Goal: Communication & Community: Participate in discussion

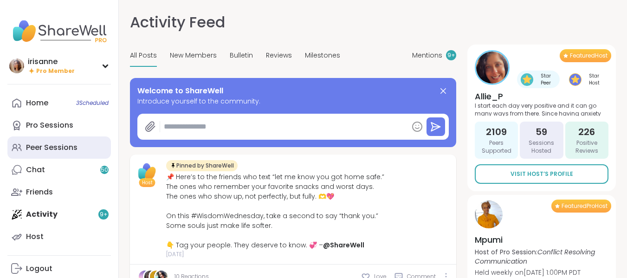
click at [61, 141] on link "Peer Sessions" at bounding box center [59, 148] width 104 height 22
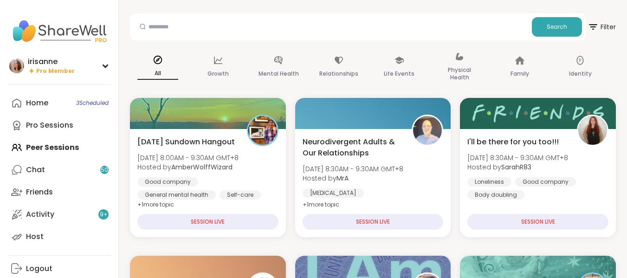
scroll to position [33, 0]
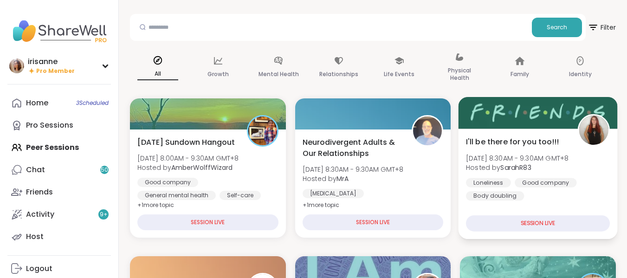
click at [507, 189] on div "Loneliness Good company Body doubling" at bounding box center [538, 189] width 144 height 23
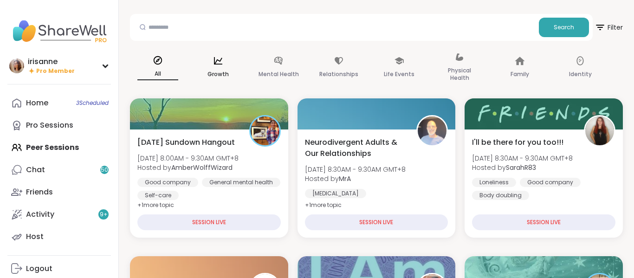
drag, startPoint x: 507, startPoint y: 189, endPoint x: 216, endPoint y: 49, distance: 322.6
click at [216, 49] on div "Growth" at bounding box center [218, 68] width 56 height 46
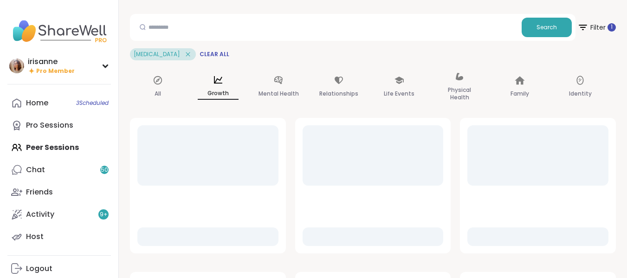
scroll to position [95, 0]
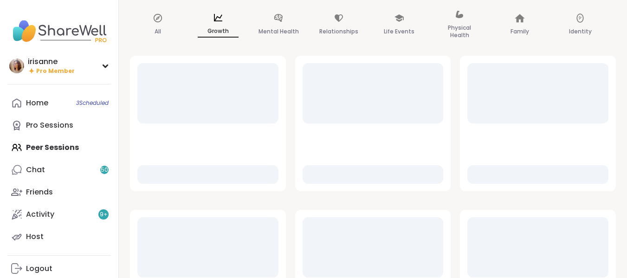
click at [62, 143] on div "Home 3 Scheduled Pro Sessions Peer Sessions Chat 50 Friends Activity 9 + Host" at bounding box center [59, 170] width 104 height 156
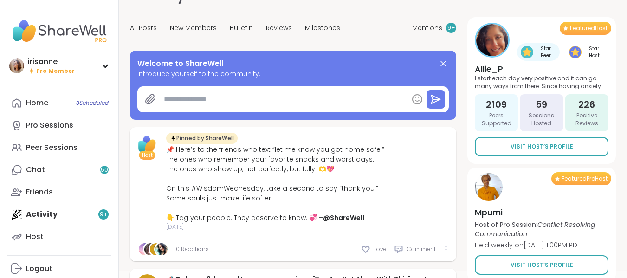
scroll to position [28, 0]
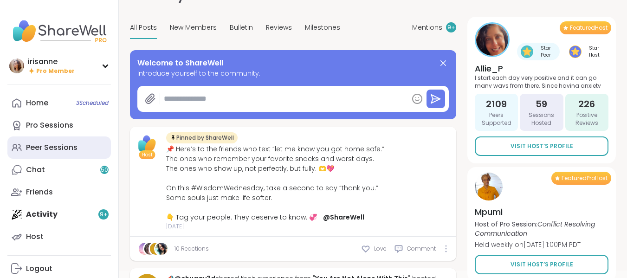
click at [98, 154] on link "Peer Sessions" at bounding box center [59, 148] width 104 height 22
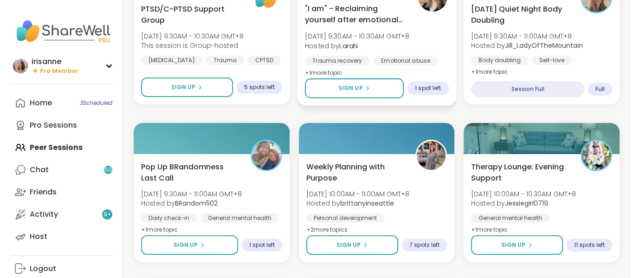
scroll to position [325, 0]
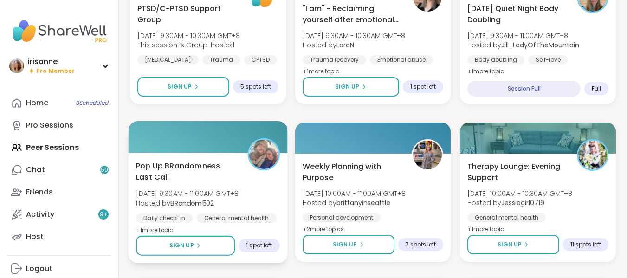
click at [239, 200] on span "Hosted by BRandom502" at bounding box center [187, 202] width 103 height 9
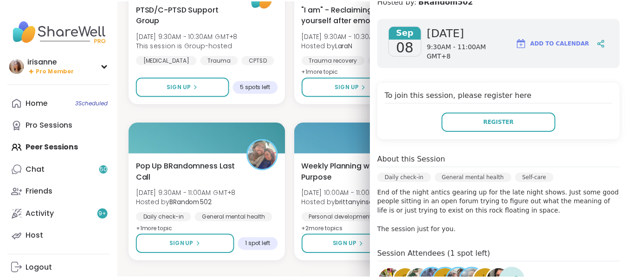
scroll to position [174, 0]
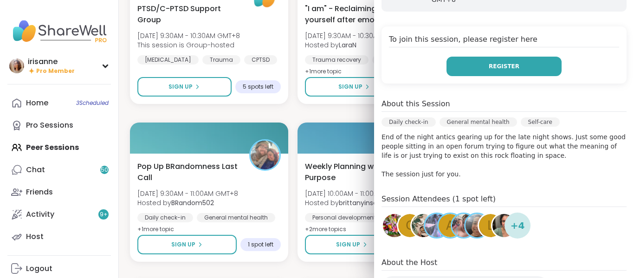
click at [489, 66] on span "Register" at bounding box center [504, 66] width 31 height 8
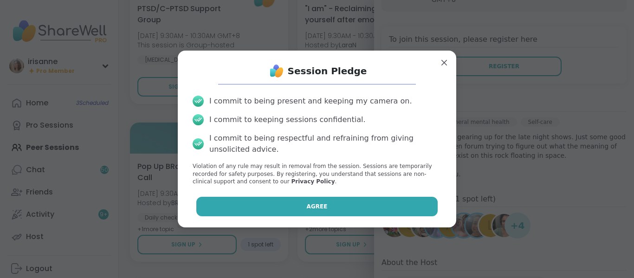
click at [398, 197] on button "Agree" at bounding box center [317, 207] width 242 height 20
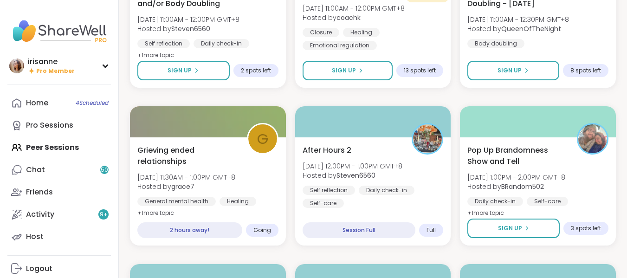
scroll to position [657, 0]
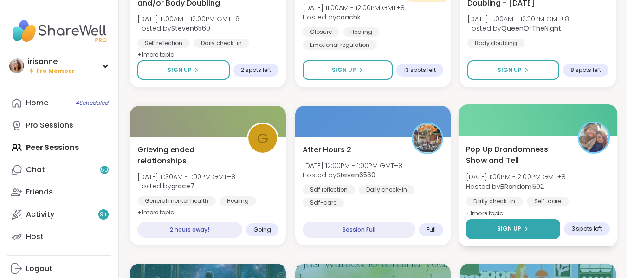
click at [476, 231] on button "Sign Up" at bounding box center [513, 229] width 94 height 20
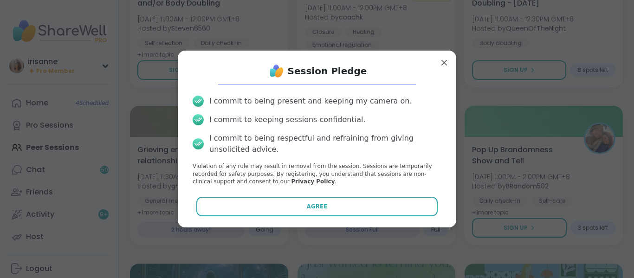
click at [396, 196] on div "Session Pledge I commit to being present and keeping my camera on. I commit to …" at bounding box center [317, 139] width 264 height 162
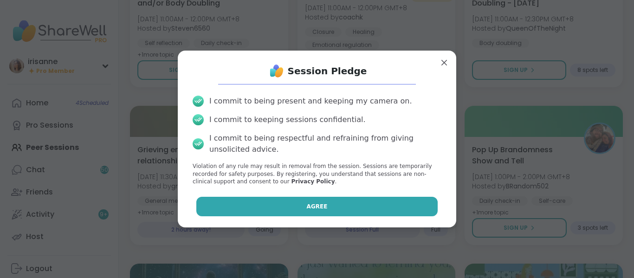
click at [382, 208] on button "Agree" at bounding box center [317, 207] width 242 height 20
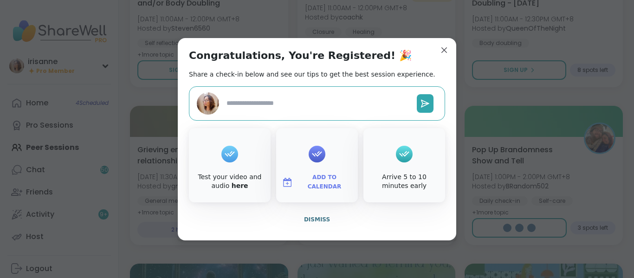
type textarea "*"
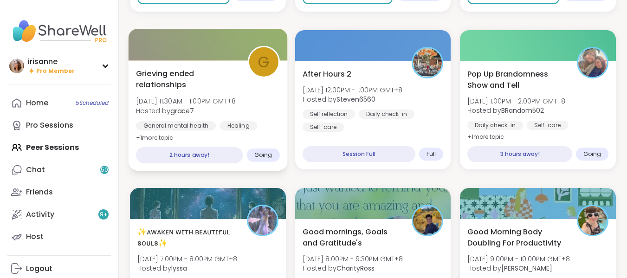
scroll to position [735, 0]
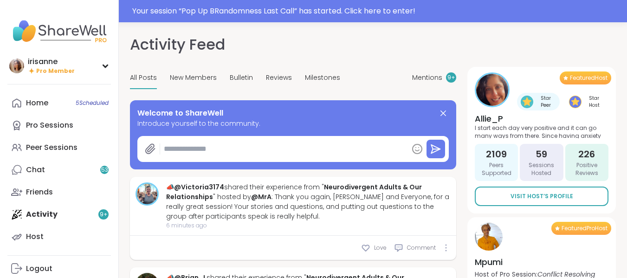
type textarea "*"
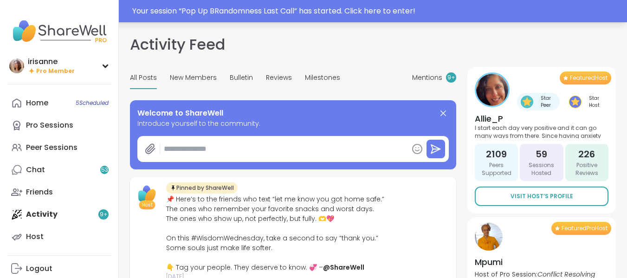
click at [424, 16] on div "Your session “ Pop Up BRandomness Last Call ” has started. Click here to enter!" at bounding box center [376, 11] width 489 height 11
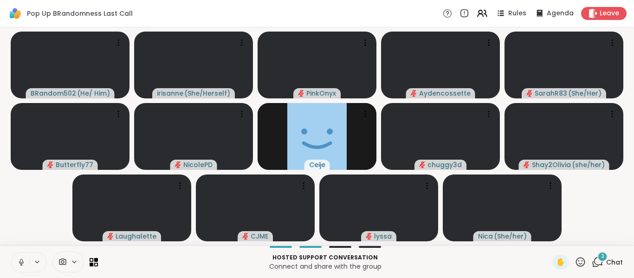
click at [19, 267] on button at bounding box center [21, 263] width 18 height 20
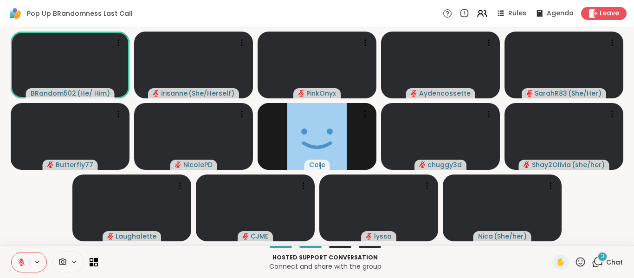
click at [598, 259] on div "3" at bounding box center [603, 257] width 10 height 10
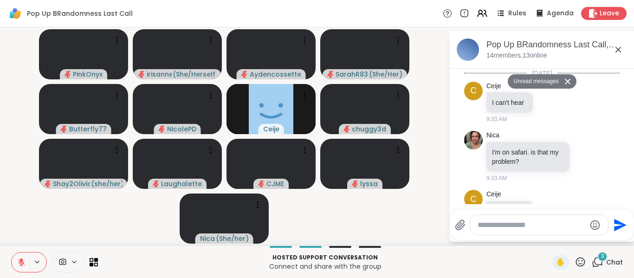
scroll to position [558, 0]
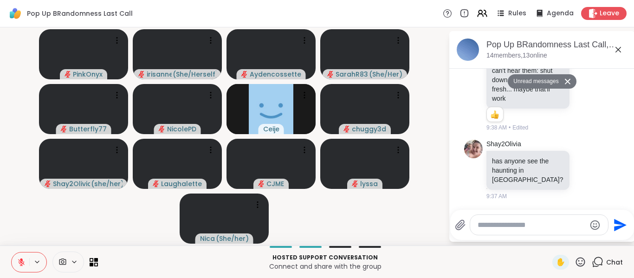
click at [558, 226] on textarea "Type your message" at bounding box center [532, 225] width 108 height 9
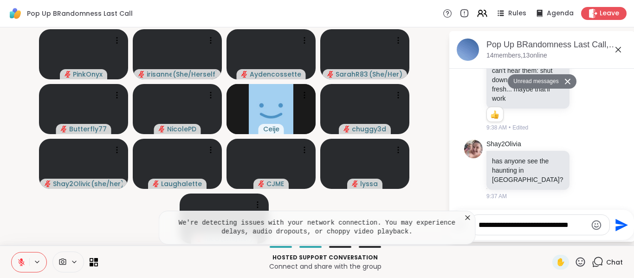
type textarea "**********"
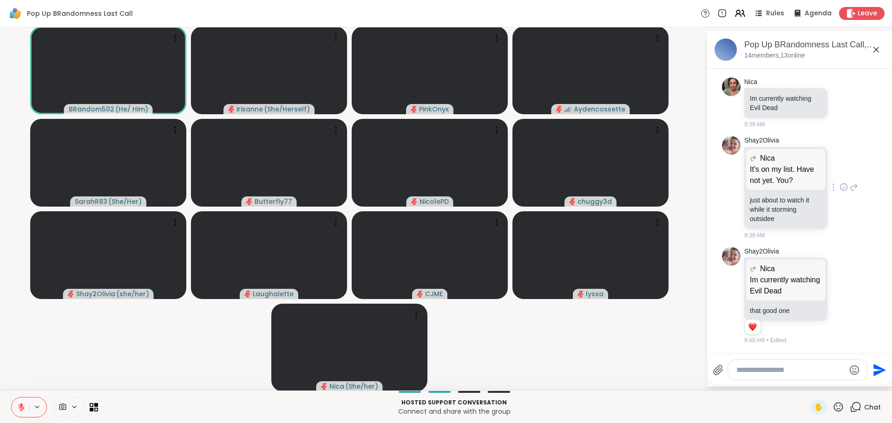
scroll to position [1, 0]
drag, startPoint x: 871, startPoint y: 52, endPoint x: 424, endPoint y: 132, distance: 453.4
click at [627, 52] on icon at bounding box center [875, 49] width 11 height 11
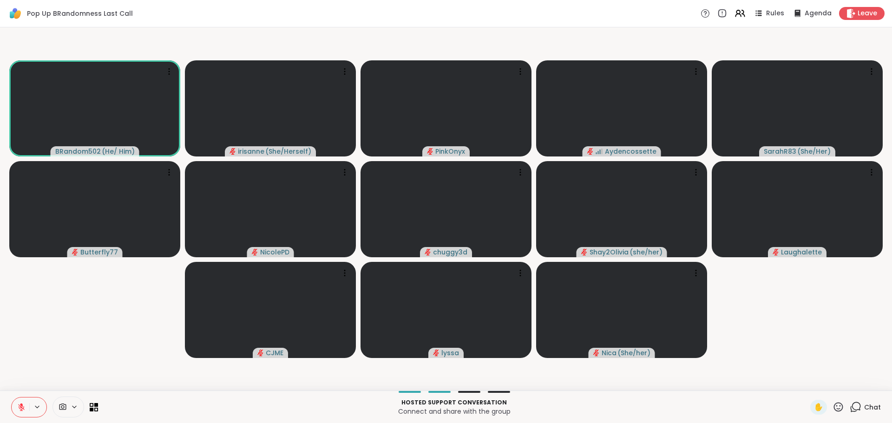
click at [64, 271] on video-player-container "BRandom502 ( He/ Him ) irisanne ( She/Herself ) PinkOnyx Aydencossette SarahR83…" at bounding box center [446, 209] width 880 height 356
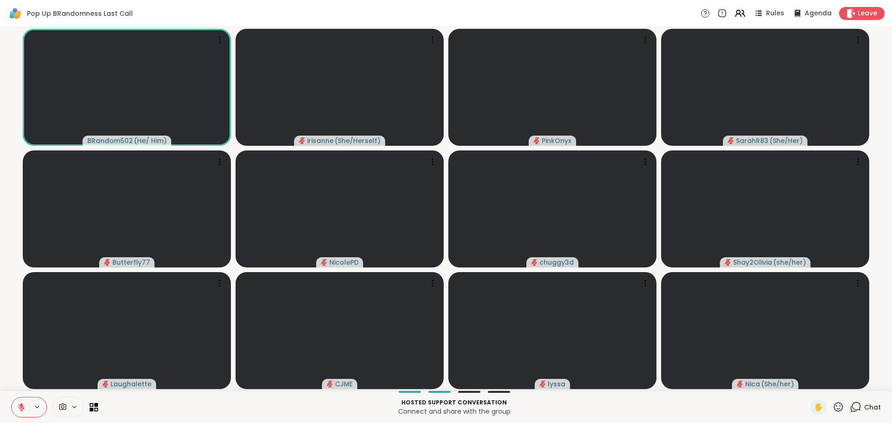
click at [23, 271] on button at bounding box center [21, 408] width 18 height 20
click at [20, 255] on video-player-container "BRandom502 ( He/ Him ) irisanne ( She/Herself ) PinkOnyx SarahR83 ( She/Her ) B…" at bounding box center [446, 209] width 880 height 356
click at [24, 271] on button at bounding box center [21, 408] width 18 height 20
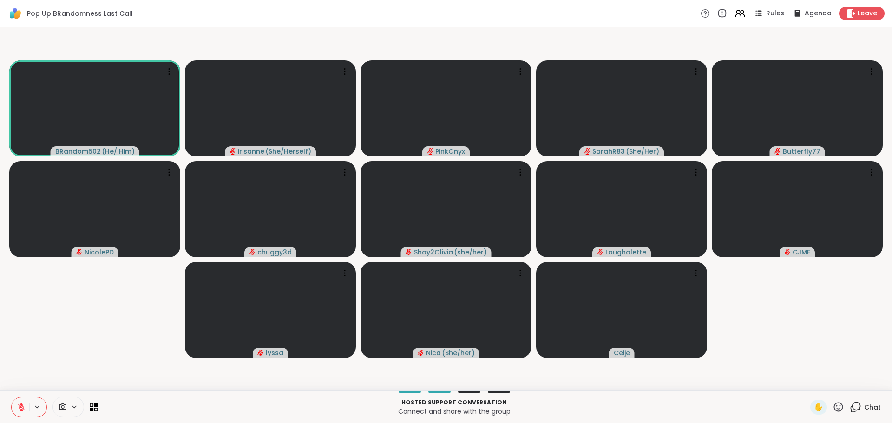
click at [45, 271] on video-player-container "BRandom502 ( He/ Him ) irisanne ( She/Herself ) PinkOnyx SarahR83 ( She/Her ) B…" at bounding box center [446, 209] width 880 height 356
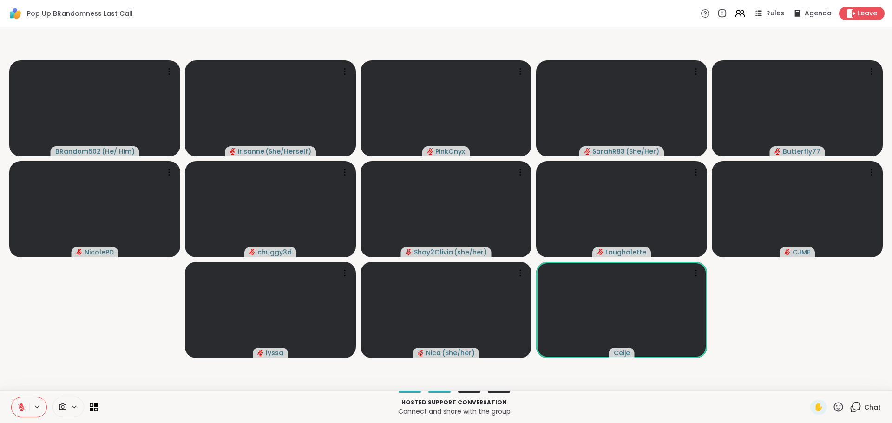
click at [45, 271] on video-player-container "BRandom502 ( He/ Him ) irisanne ( She/Herself ) PinkOnyx SarahR83 ( She/Her ) B…" at bounding box center [446, 209] width 880 height 356
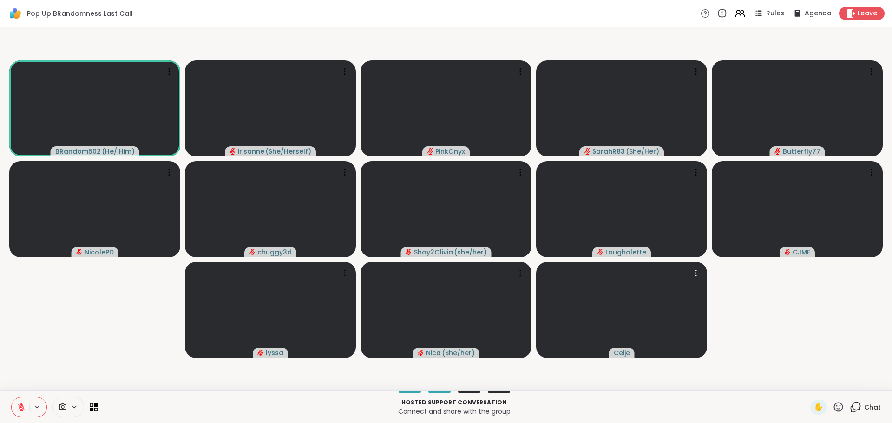
click at [627, 271] on video-player-container "BRandom502 ( He/ Him ) irisanne ( She/Herself ) PinkOnyx SarahR83 ( She/Her ) B…" at bounding box center [446, 209] width 880 height 356
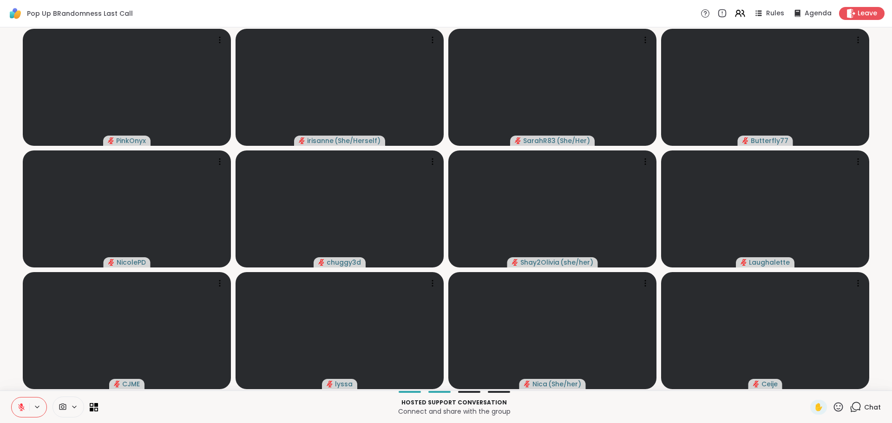
click at [15, 271] on button at bounding box center [21, 408] width 18 height 20
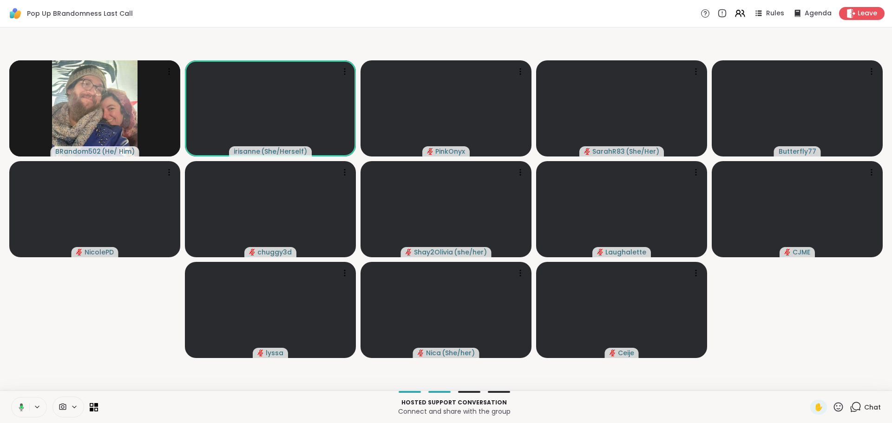
click at [49, 271] on video-player-container "BRandom502 ( He/ Him ) irisanne ( She/Herself ) PinkOnyx SarahR83 ( She/Her ) B…" at bounding box center [446, 209] width 880 height 356
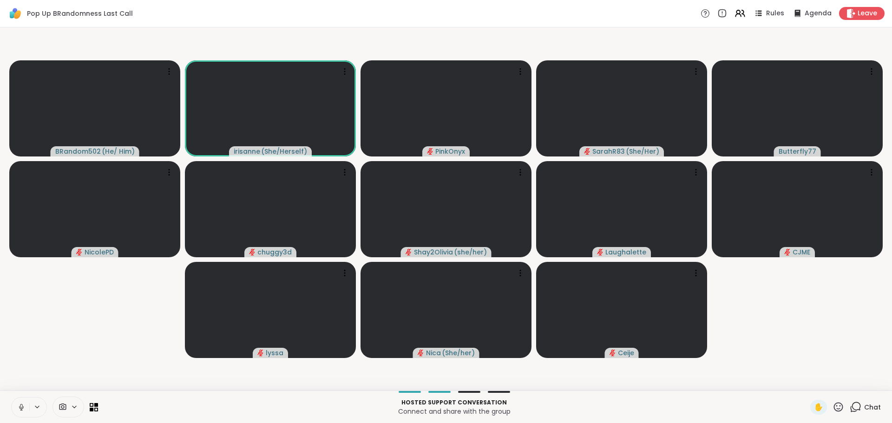
click at [25, 271] on icon at bounding box center [21, 407] width 8 height 8
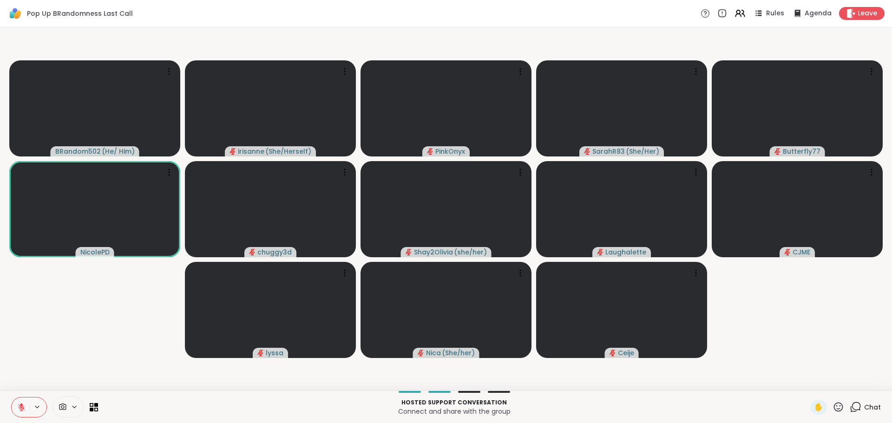
click at [627, 271] on icon at bounding box center [855, 407] width 12 height 12
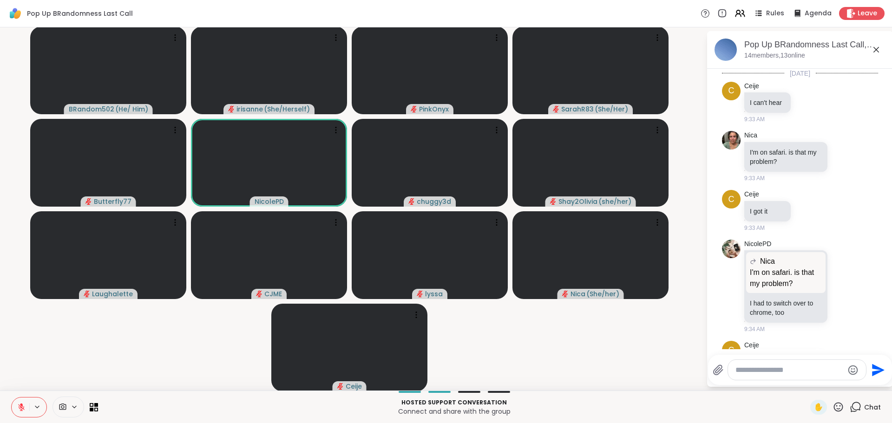
scroll to position [828, 0]
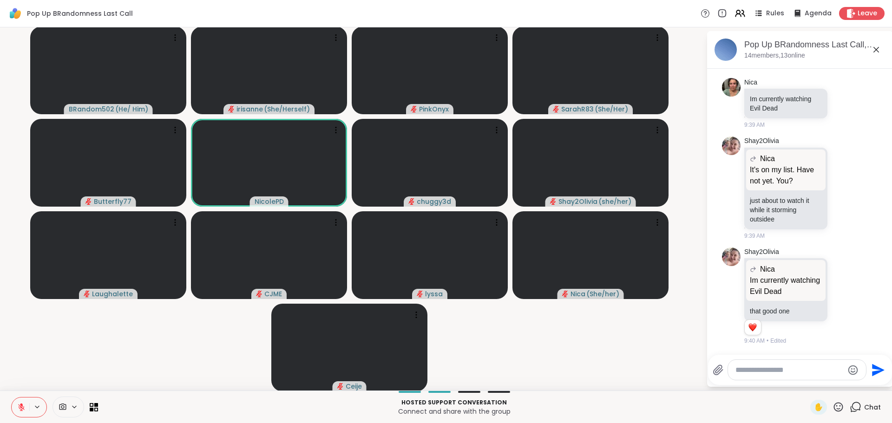
click at [627, 271] on textarea "Type your message" at bounding box center [789, 369] width 108 height 9
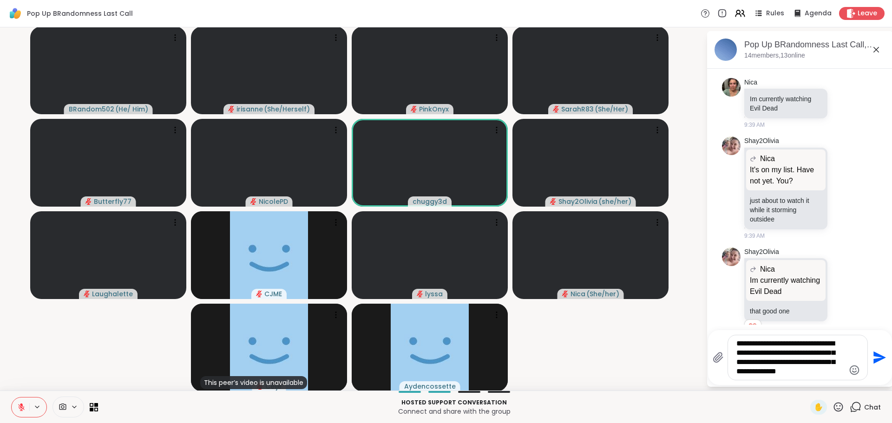
type textarea "**********"
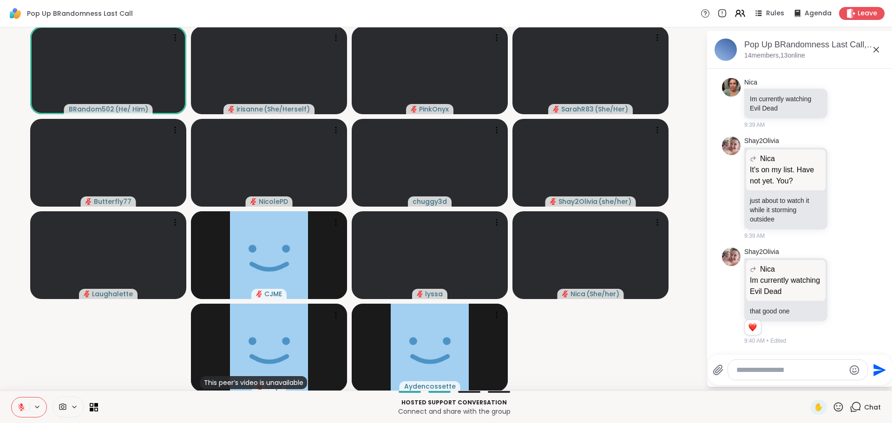
scroll to position [934, 0]
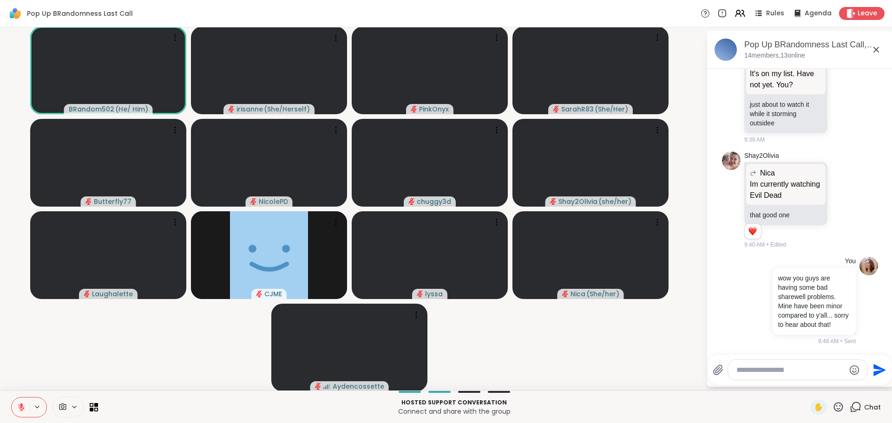
type textarea "*"
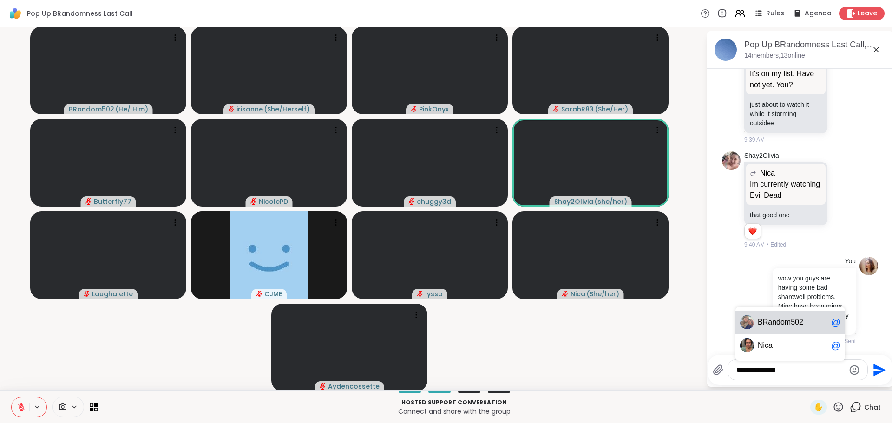
type textarea "**********"
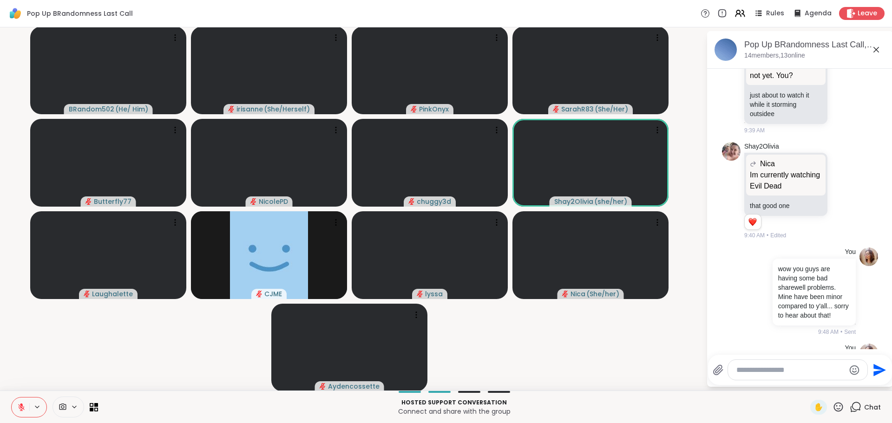
scroll to position [992, 0]
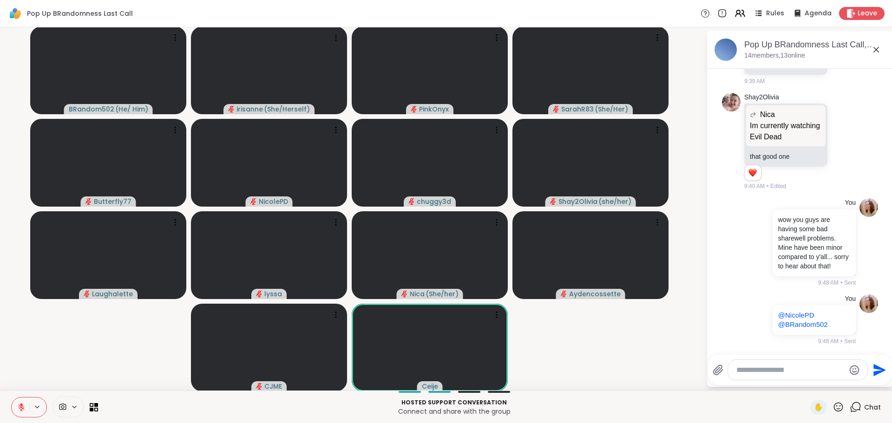
click at [627, 271] on textarea "Type your message" at bounding box center [790, 369] width 108 height 9
type textarea "*"
click at [627, 271] on textarea "Type your message" at bounding box center [790, 369] width 108 height 9
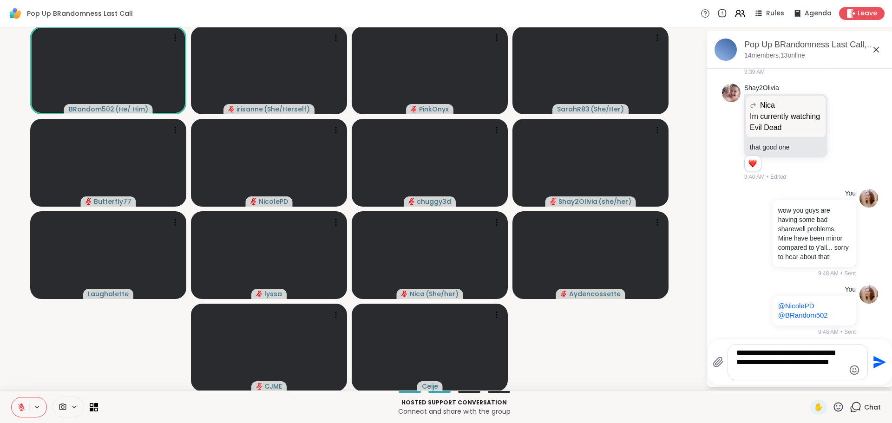
type textarea "**********"
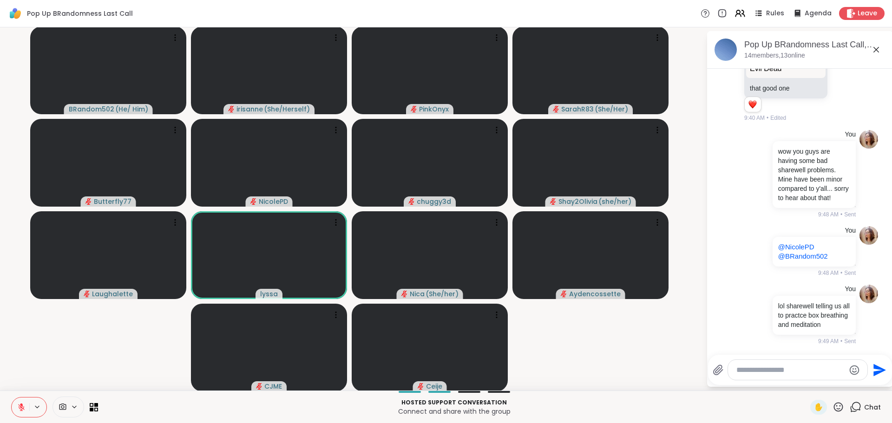
scroll to position [1083, 0]
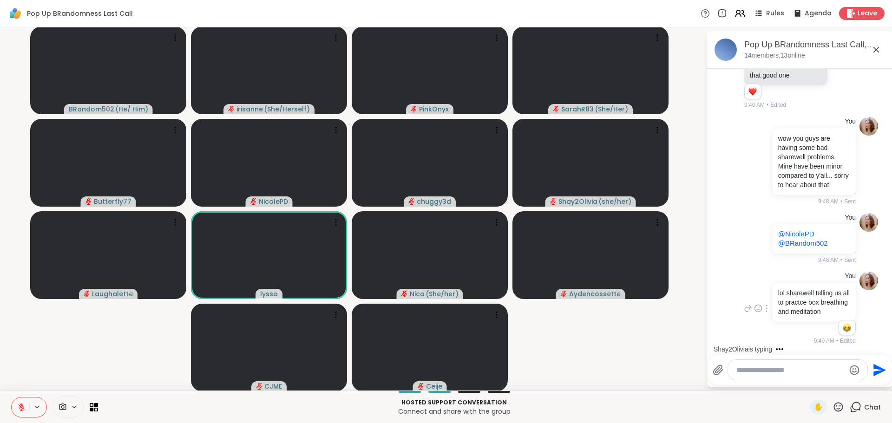
click at [627, 271] on div "You lol sharewell telling us all to practce box breathing and meditation 1 1 9:…" at bounding box center [799, 309] width 114 height 74
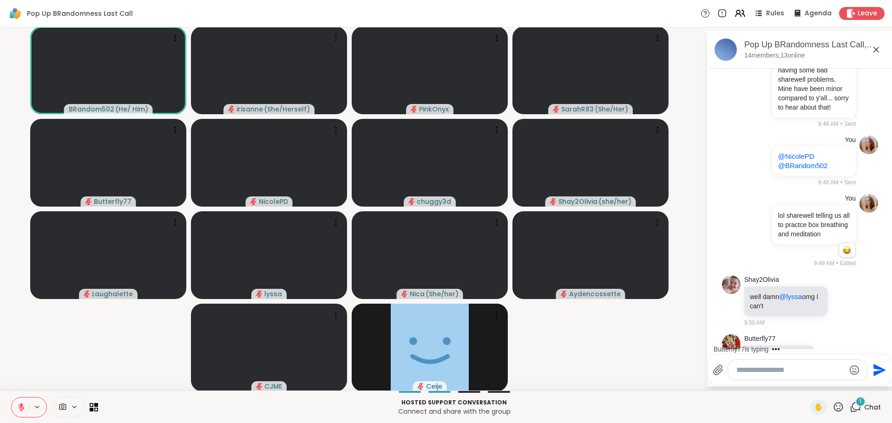
scroll to position [1192, 0]
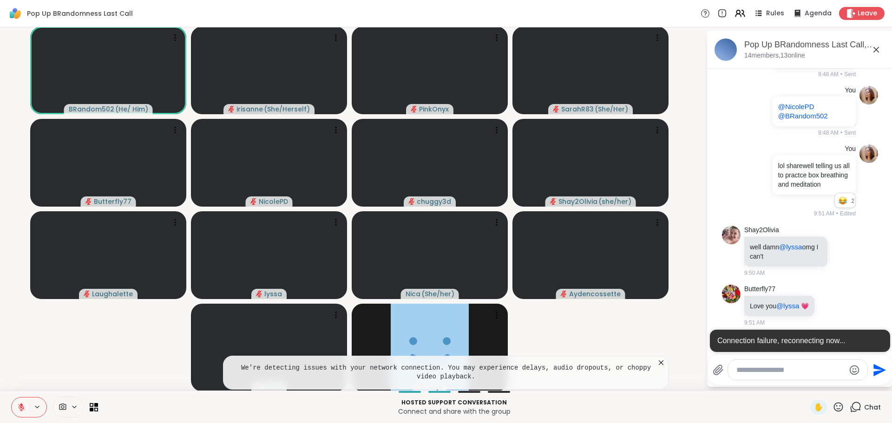
click at [627, 271] on icon at bounding box center [660, 362] width 9 height 9
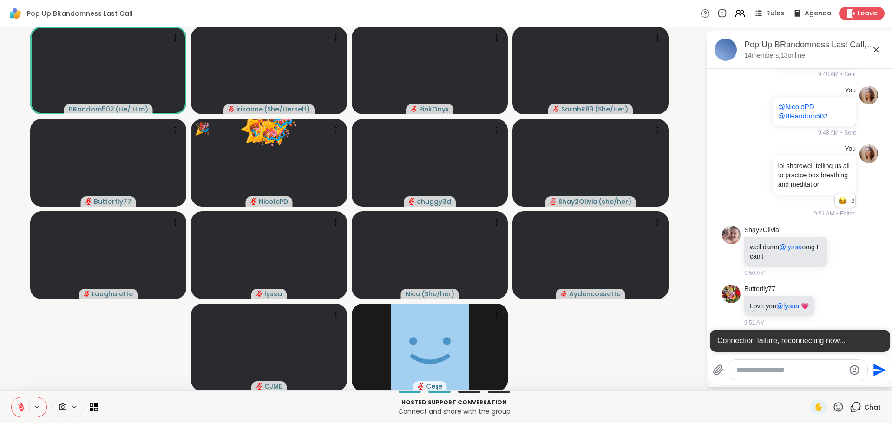
click at [627, 271] on video-player-container "BRandom502 ( He/ Him ) irisanne ( She/Herself ) PinkOnyx SarahR83 ( She/Her ) B…" at bounding box center [353, 209] width 695 height 356
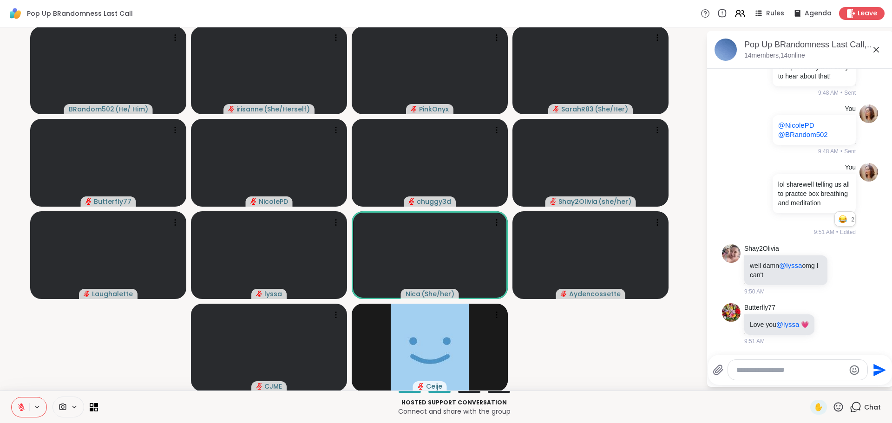
click at [610, 271] on video-player-container "BRandom502 ( He/ Him ) irisanne ( She/Herself ) PinkOnyx SarahR83 ( She/Her ) B…" at bounding box center [353, 209] width 695 height 356
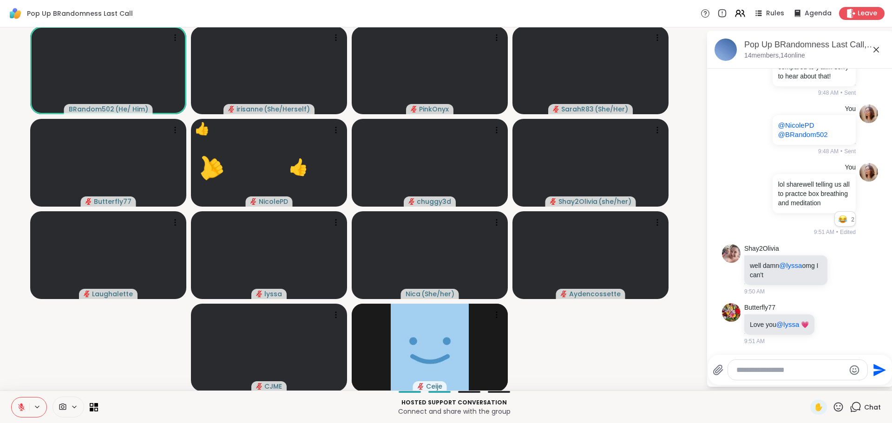
click at [627, 44] on div "Pop Up BRandomness Last Call, [DATE]" at bounding box center [814, 45] width 141 height 12
click at [627, 271] on div "Hosted support conversation Connect and share with the group ✋ Chat" at bounding box center [446, 407] width 892 height 33
click at [627, 271] on div "Send" at bounding box center [800, 370] width 184 height 30
click at [627, 271] on textarea "Type your message" at bounding box center [790, 369] width 108 height 9
type textarea "***"
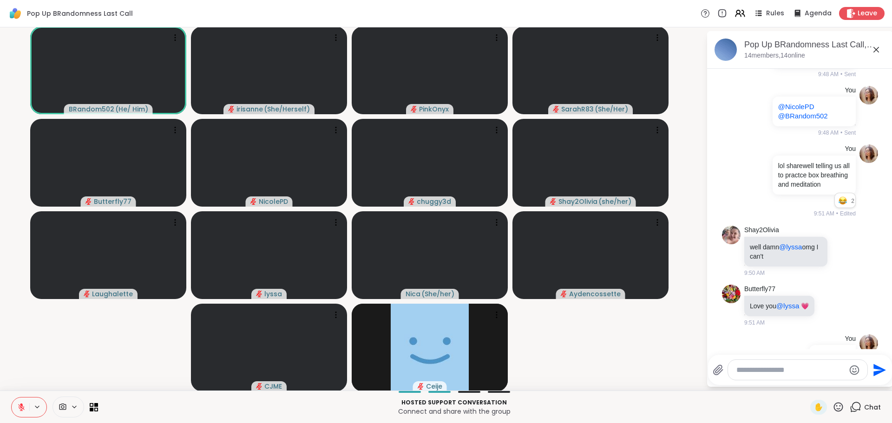
scroll to position [1241, 0]
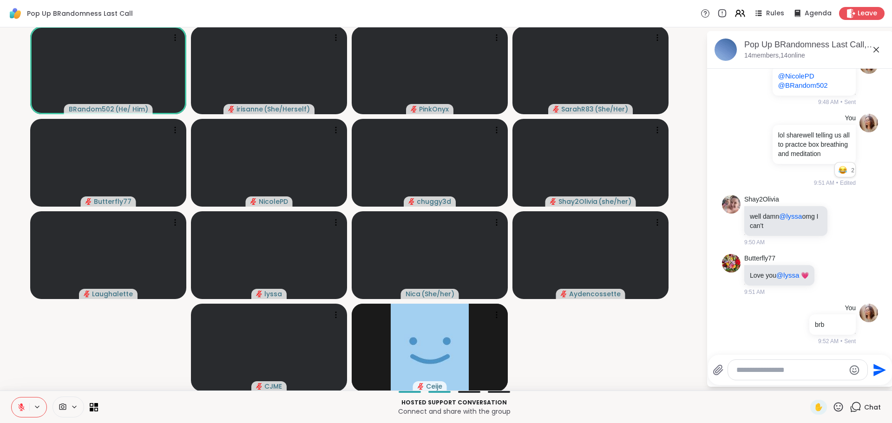
click at [14, 271] on button at bounding box center [21, 408] width 18 height 20
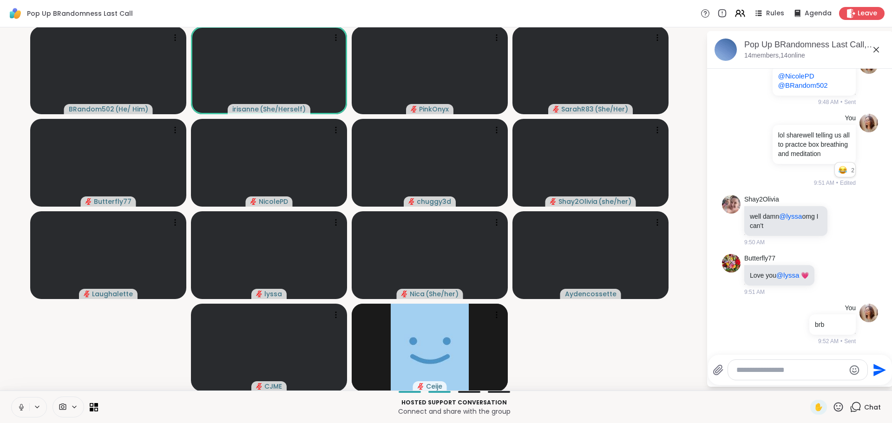
click at [13, 271] on div "Hosted support conversation Connect and share with the group ✋ Chat" at bounding box center [446, 407] width 892 height 33
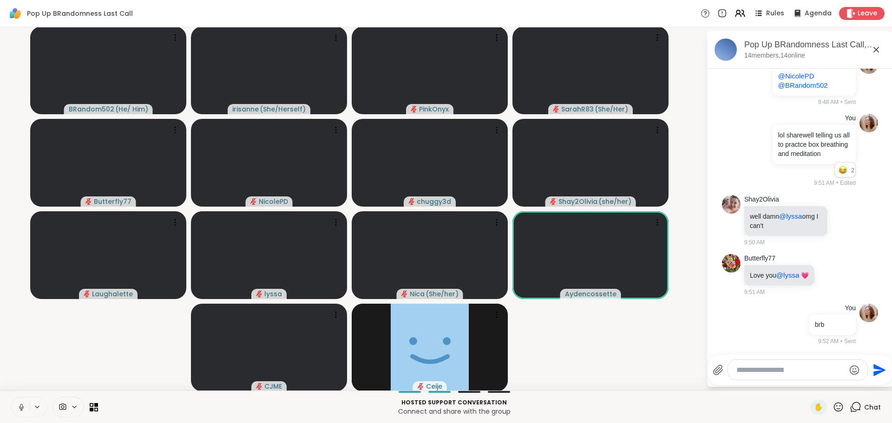
click at [23, 271] on button at bounding box center [21, 408] width 18 height 20
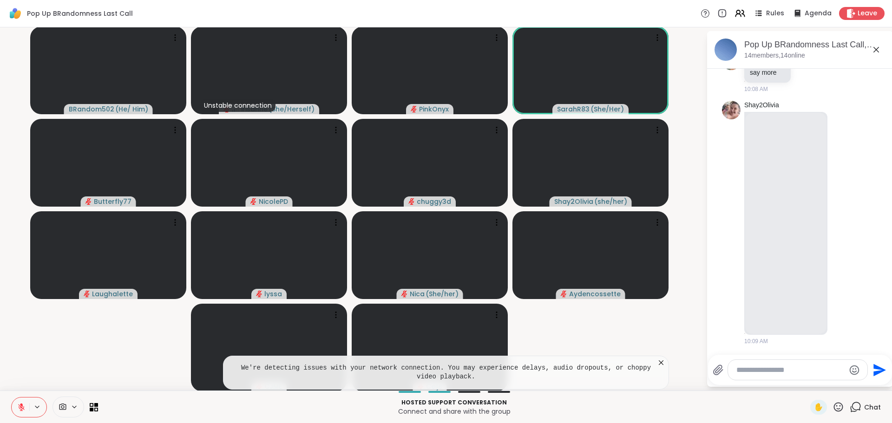
scroll to position [2003, 0]
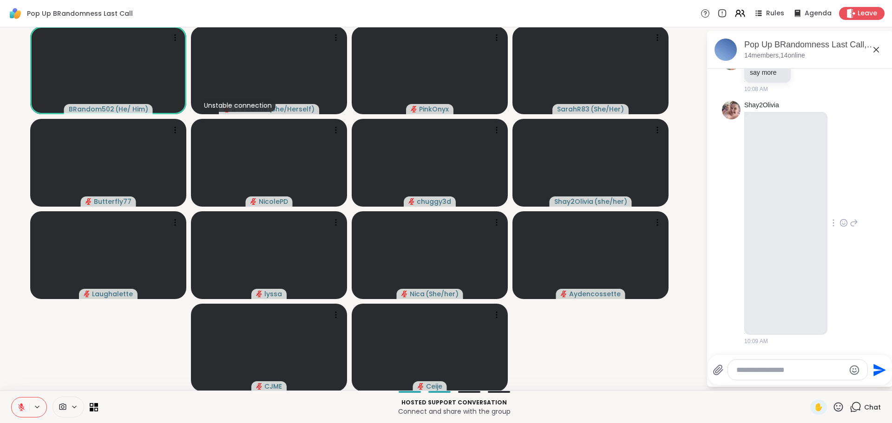
click at [627, 216] on div "Shay2Olivia 10:09 AM" at bounding box center [801, 223] width 114 height 245
click at [627, 224] on video at bounding box center [785, 219] width 81 height 221
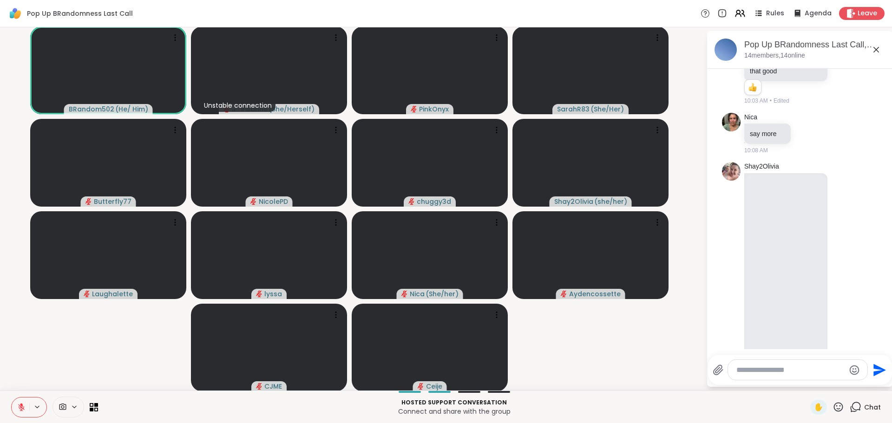
scroll to position [1896, 0]
click at [627, 271] on video at bounding box center [785, 280] width 81 height 221
click at [627, 271] on icon at bounding box center [843, 283] width 8 height 9
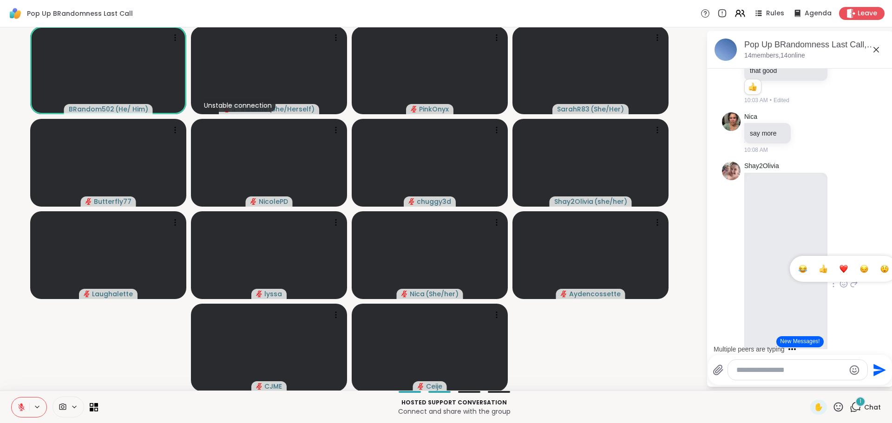
click at [627, 271] on button "Select Reaction: Heart" at bounding box center [843, 269] width 19 height 19
click at [627, 271] on video at bounding box center [785, 280] width 81 height 221
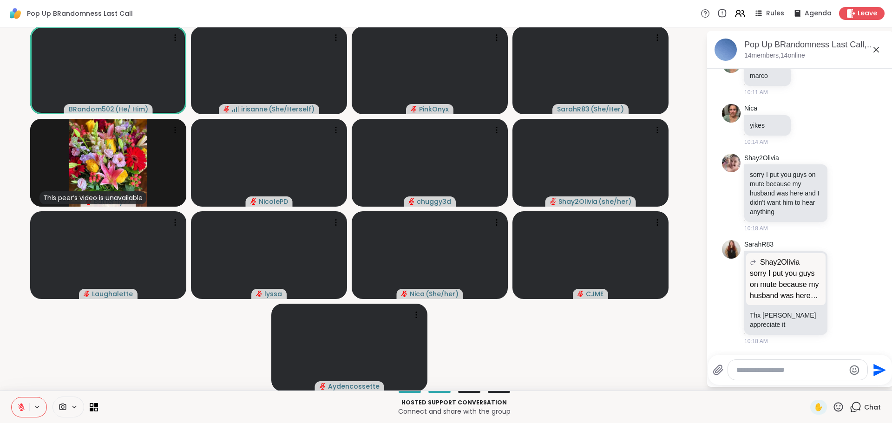
scroll to position [2744, 0]
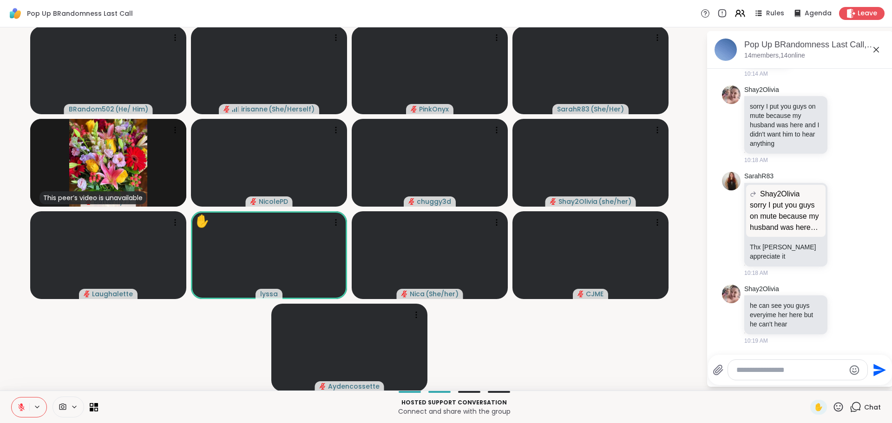
click at [627, 50] on icon at bounding box center [876, 50] width 6 height 6
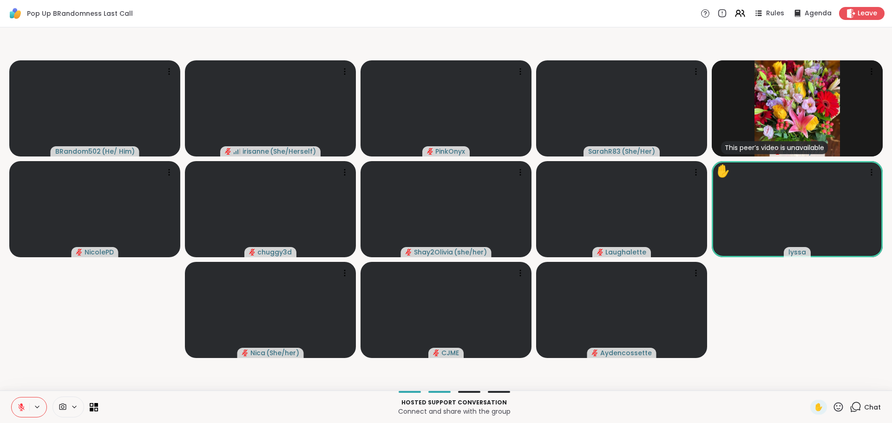
click at [627, 271] on video-player-container "BRandom502 ( He/ Him ) irisanne ( She/Herself ) PinkOnyx SarahR83 ( She/Her ) T…" at bounding box center [446, 209] width 880 height 356
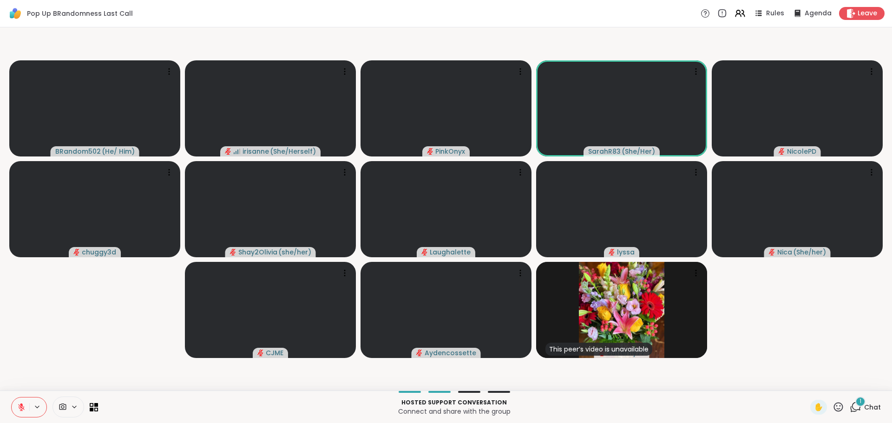
click at [34, 271] on video-player-container "BRandom502 ( He/ Him ) irisanne ( She/Herself ) PinkOnyx SarahR83 ( She/Her ) N…" at bounding box center [446, 209] width 880 height 356
click at [31, 271] on div "BRandom502 ( He/ Him ) irisanne ( She/Herself ) PinkOnyx SarahR83 ( She/Her ) N…" at bounding box center [446, 208] width 892 height 363
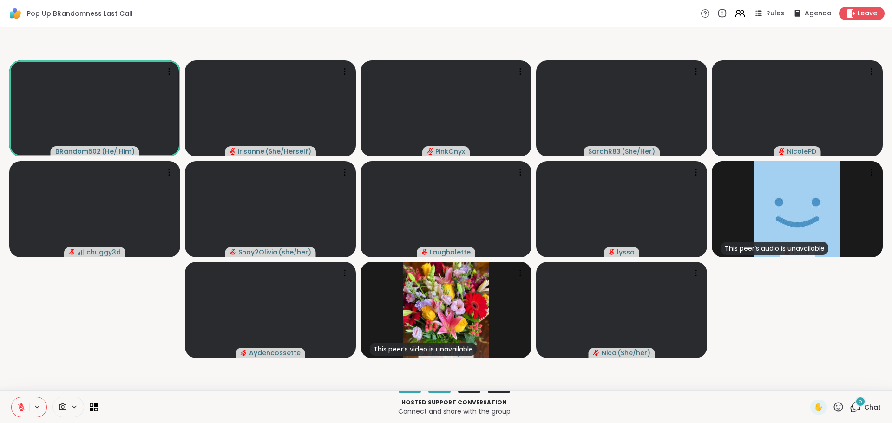
click at [48, 271] on video-player-container "BRandom502 ( He/ Him ) irisanne ( She/Herself ) PinkOnyx SarahR83 ( She/Her ) N…" at bounding box center [446, 209] width 880 height 356
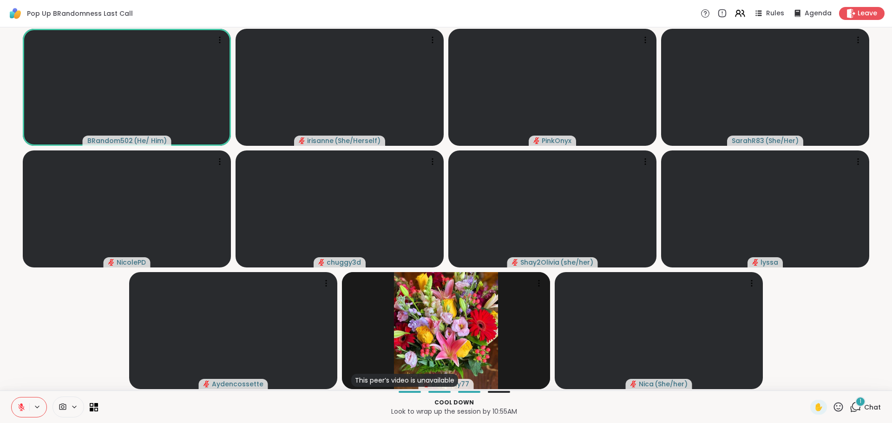
click at [23, 271] on icon at bounding box center [21, 407] width 8 height 8
click at [21, 271] on button at bounding box center [21, 408] width 18 height 20
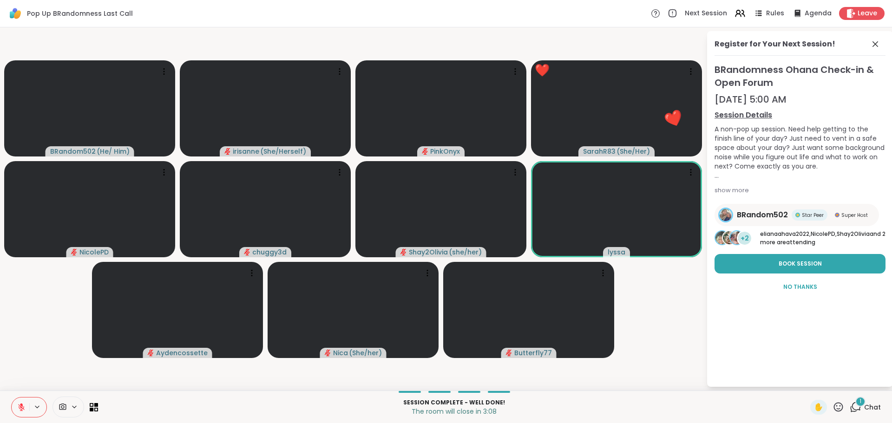
drag, startPoint x: 776, startPoint y: 287, endPoint x: 839, endPoint y: 418, distance: 145.6
click at [627, 271] on button "No Thanks" at bounding box center [799, 287] width 171 height 20
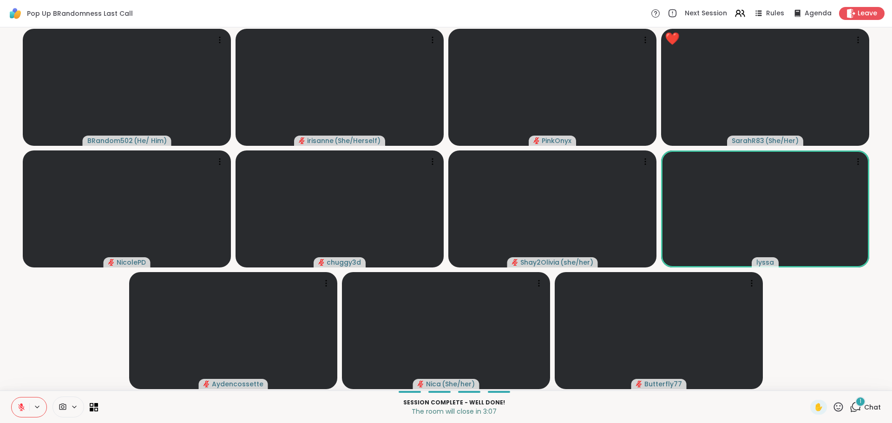
click at [627, 271] on div "1" at bounding box center [860, 402] width 10 height 10
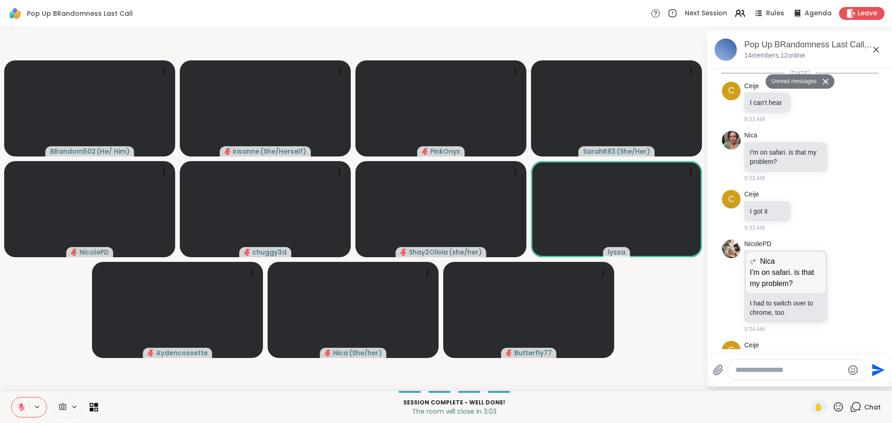
scroll to position [3583, 0]
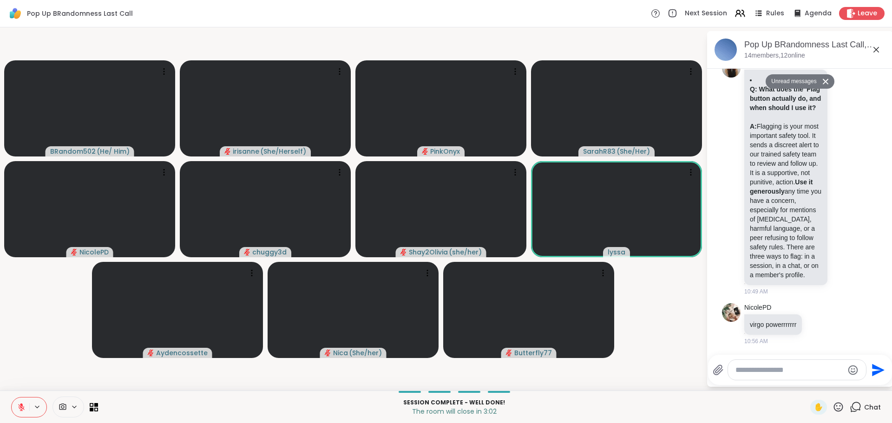
click at [627, 271] on textarea "Type your message" at bounding box center [789, 369] width 108 height 9
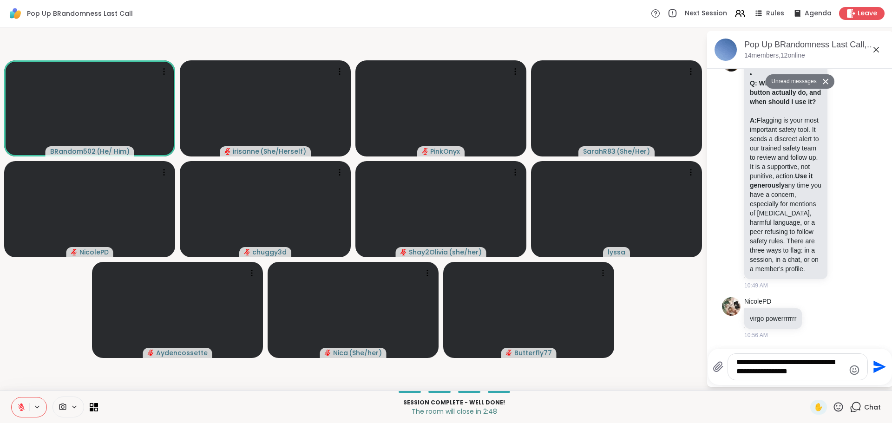
type textarea "**********"
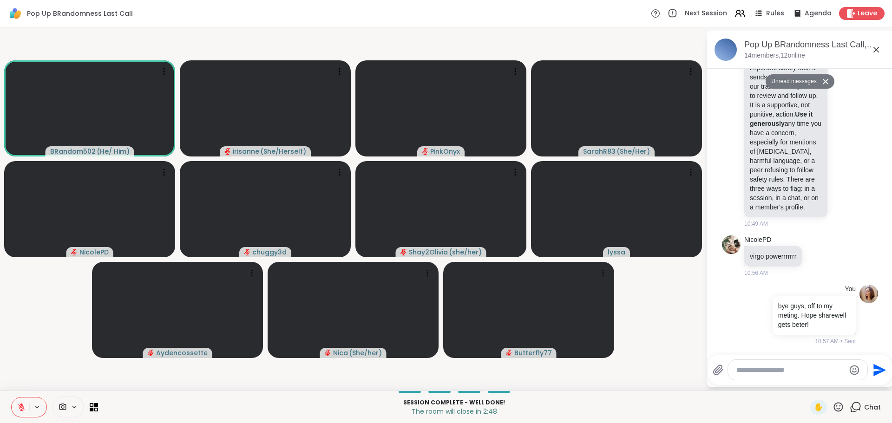
scroll to position [3629, 0]
click at [627, 12] on span "Leave" at bounding box center [867, 14] width 20 height 10
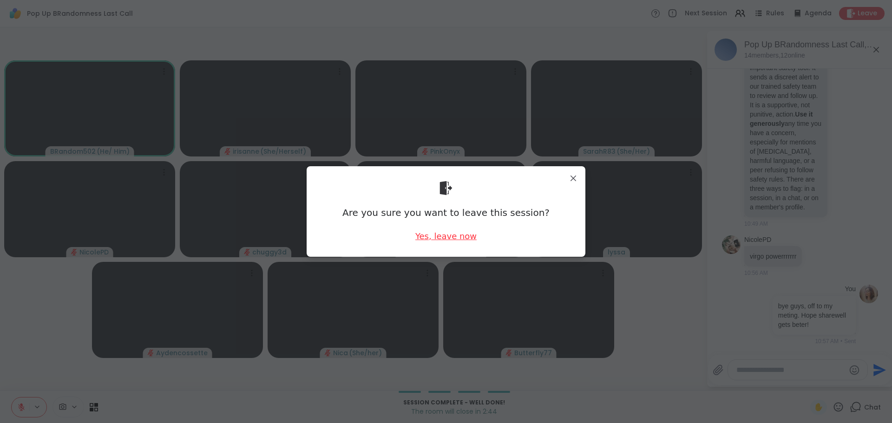
click at [429, 233] on div "Yes, leave now" at bounding box center [445, 236] width 61 height 12
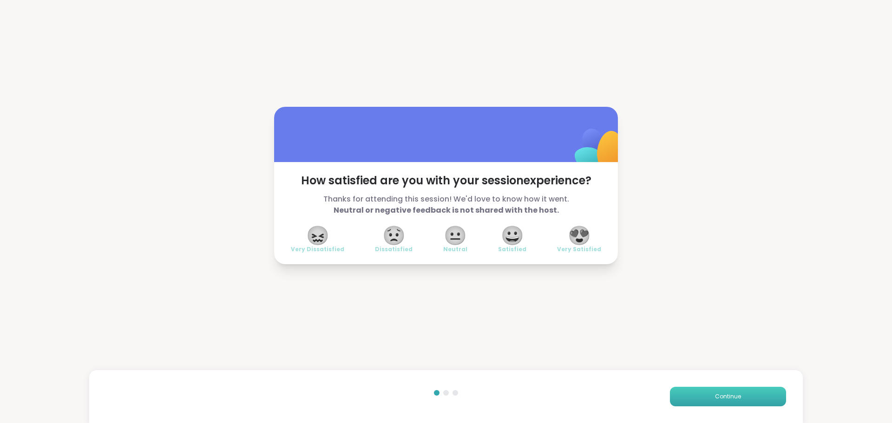
click at [627, 271] on button "Continue" at bounding box center [728, 397] width 116 height 20
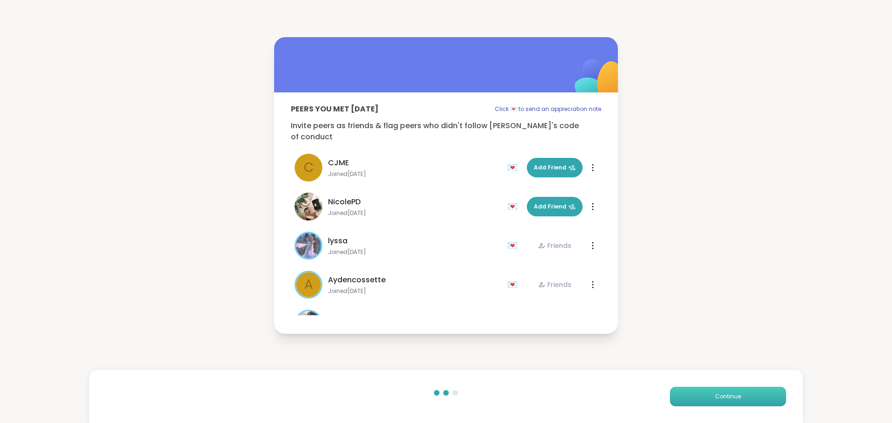
click at [627, 271] on button "Continue" at bounding box center [728, 397] width 116 height 20
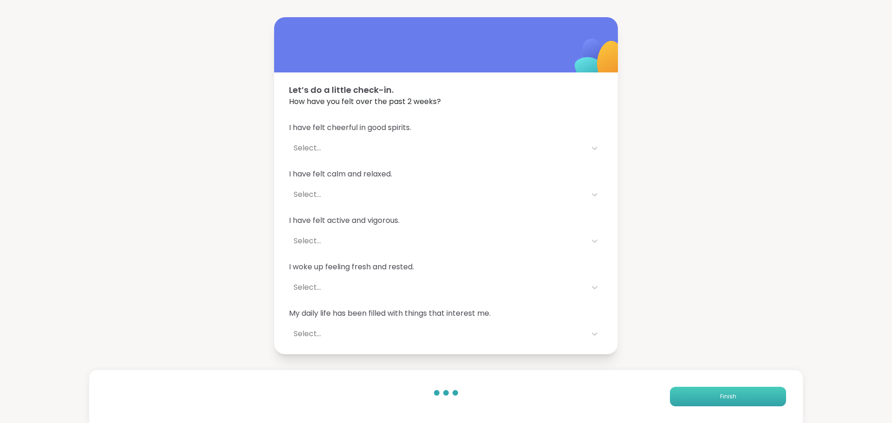
click at [627, 271] on button "Finish" at bounding box center [728, 397] width 116 height 20
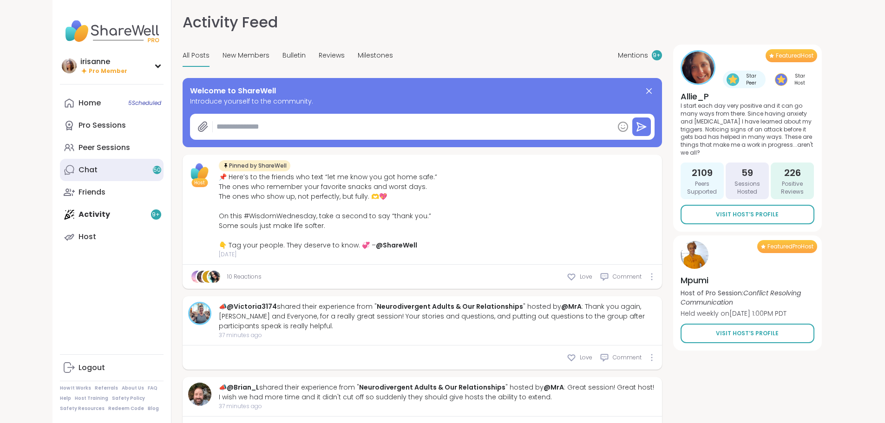
click at [80, 174] on link "Chat 50" at bounding box center [112, 170] width 104 height 22
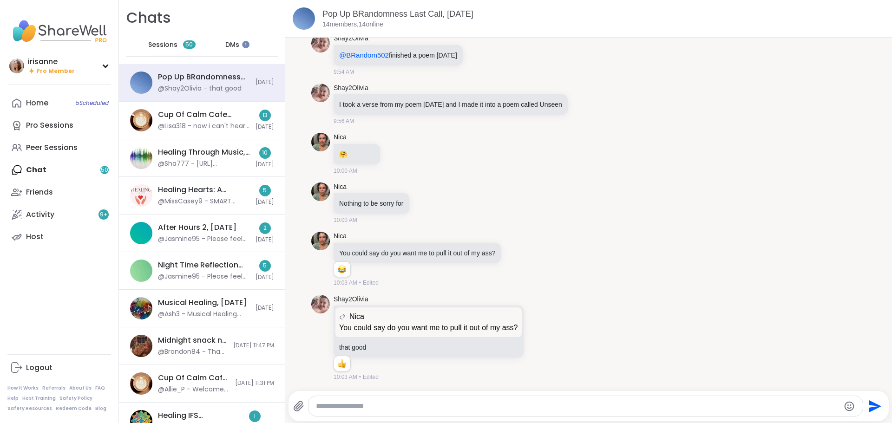
scroll to position [1232, 0]
click at [193, 147] on div "Healing Through Music, Sep 05" at bounding box center [204, 152] width 92 height 10
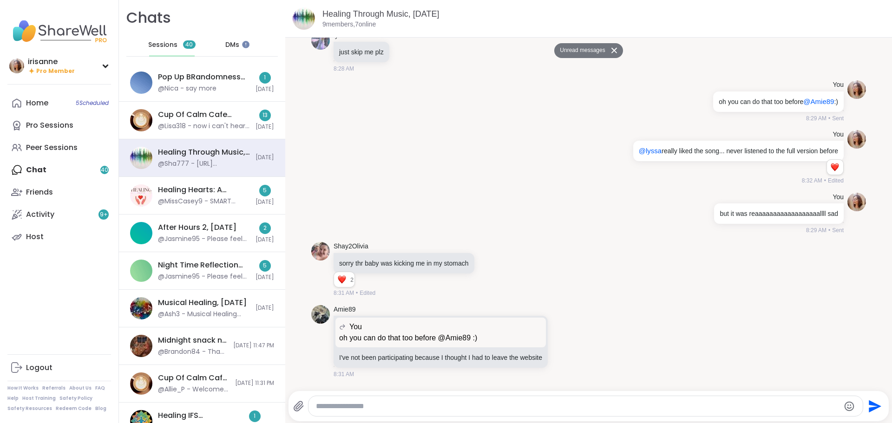
scroll to position [10206, 0]
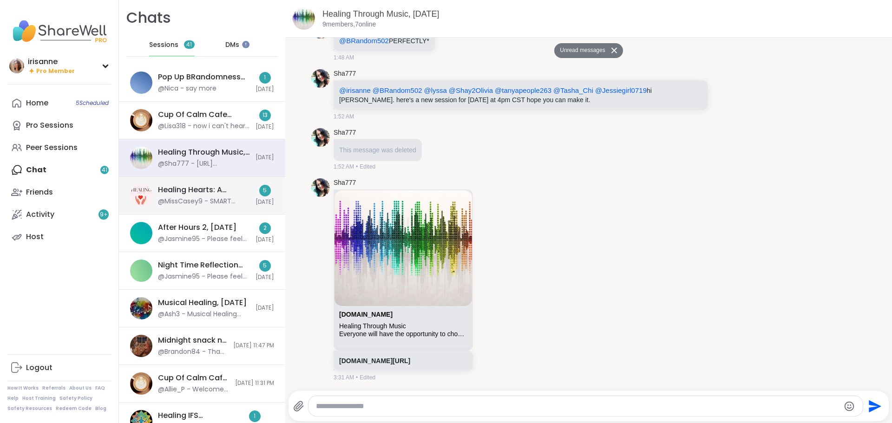
click at [173, 181] on div "Healing Hearts: A Journey of Growth and Strength, Sep 07 @MissCasey9 - SMART go…" at bounding box center [202, 196] width 166 height 38
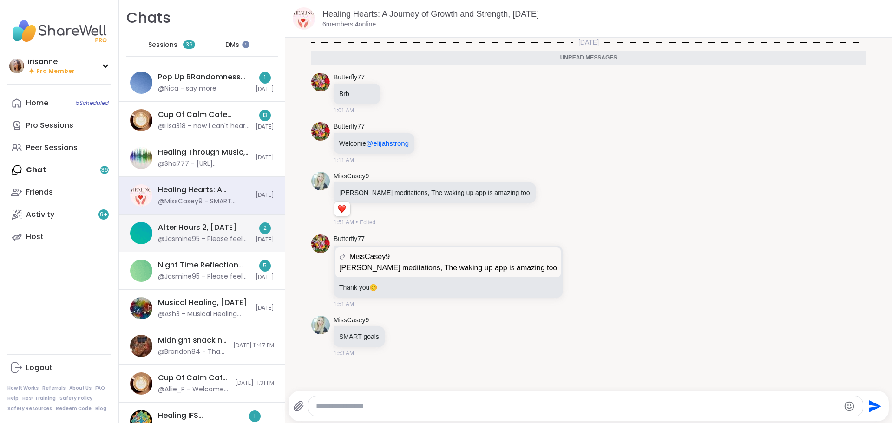
click at [246, 240] on div "After Hours 2, Sep 07 @Jasmine95 - Please feel free to register! There's still …" at bounding box center [202, 234] width 166 height 38
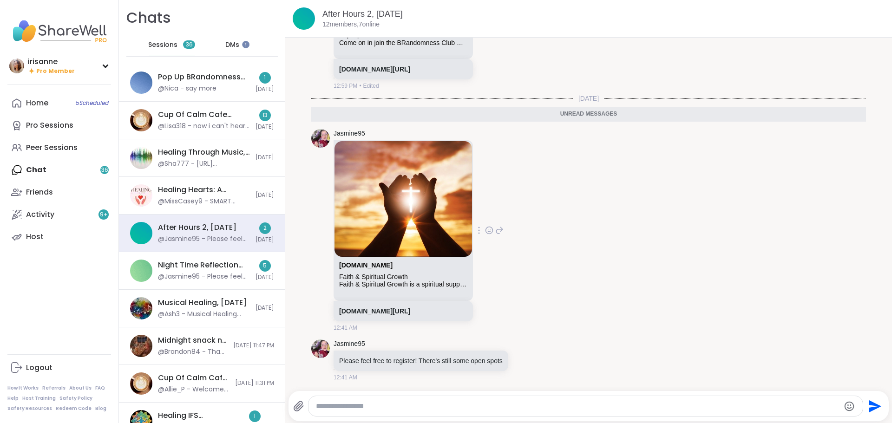
scroll to position [2170, 0]
click at [203, 257] on div "Night Time Reflection and/or Body Doubling, Sep 06 @Jasmine95 - Please feel fre…" at bounding box center [202, 271] width 166 height 38
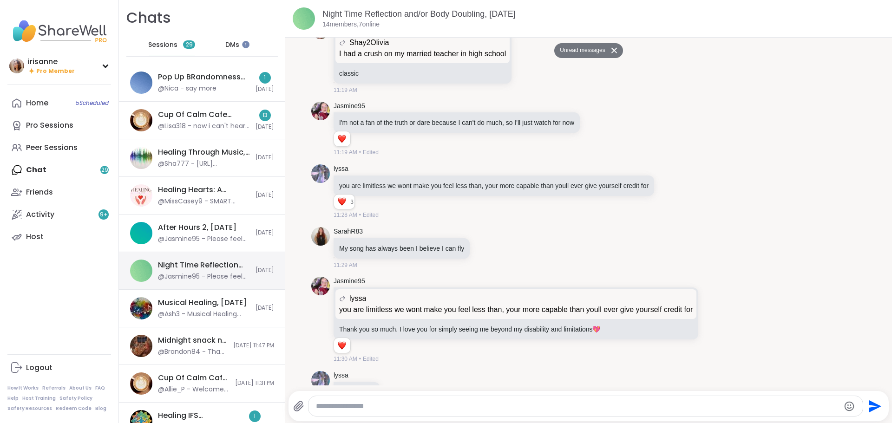
scroll to position [4950, 0]
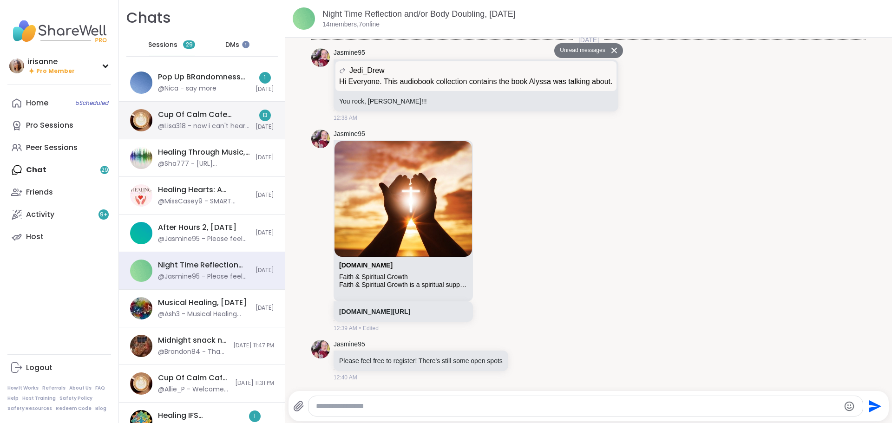
click at [228, 125] on div "@Lisa318 - now i can't hear anybody except [PERSON_NAME] and [PERSON_NAME]. Tha…" at bounding box center [204, 126] width 92 height 9
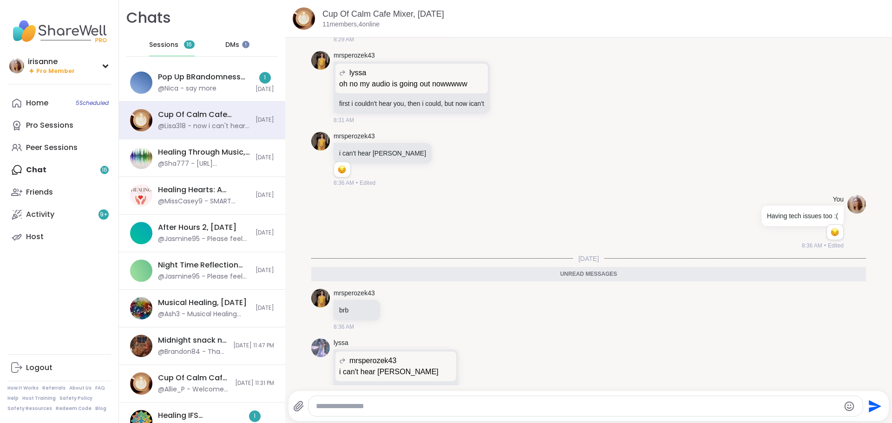
scroll to position [3116, 0]
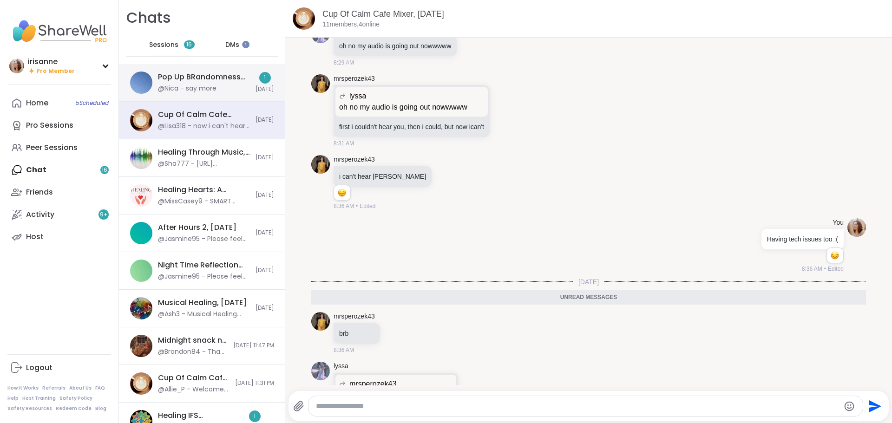
click at [259, 78] on div "1" at bounding box center [265, 78] width 12 height 12
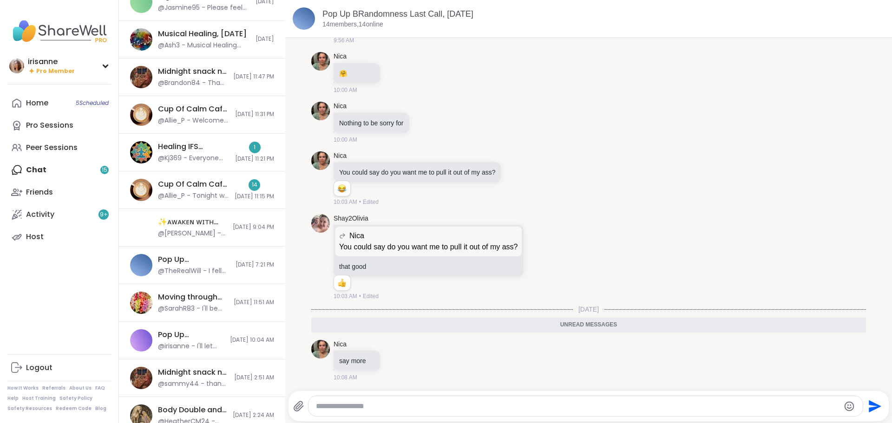
scroll to position [269, 0]
click at [203, 158] on div "@Kj369 - Everyone refer to the links for the videos for information thank you m…" at bounding box center [194, 157] width 72 height 9
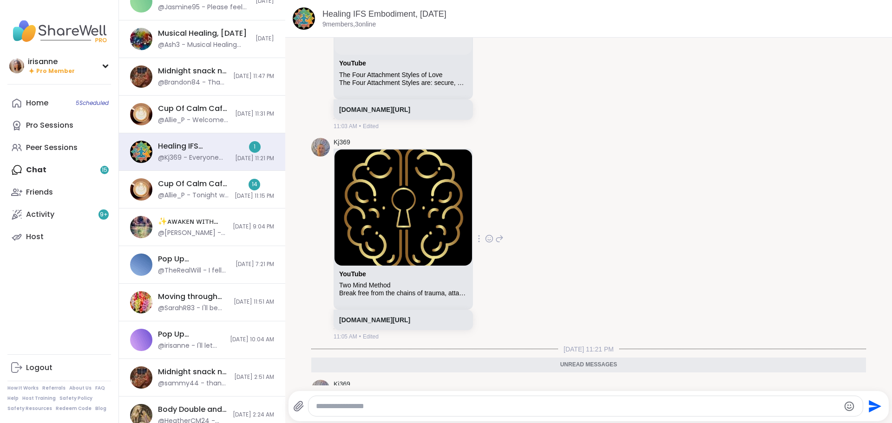
scroll to position [1581, 0]
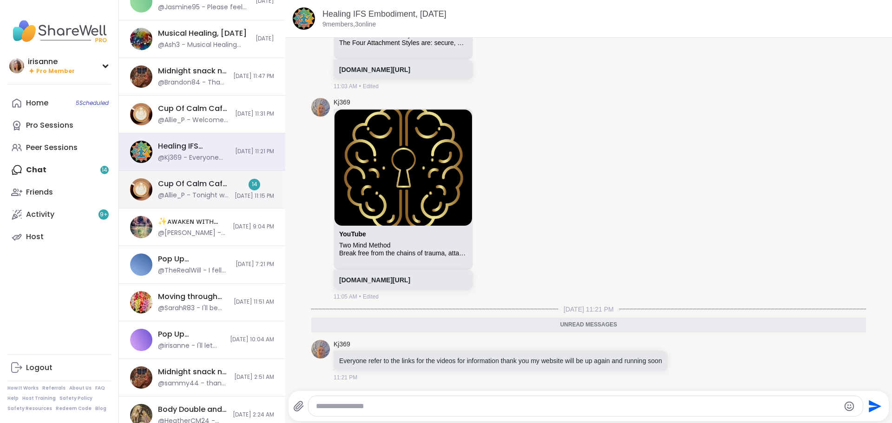
click at [248, 186] on div "14" at bounding box center [254, 185] width 12 height 12
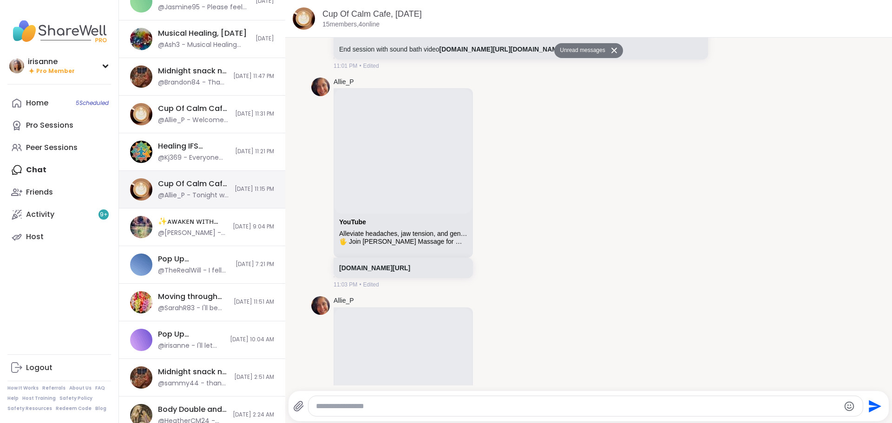
scroll to position [3188, 0]
click at [493, 186] on icon at bounding box center [489, 183] width 8 height 9
click at [399, 165] on div "Select Reaction: Thumbs up" at bounding box center [395, 168] width 8 height 8
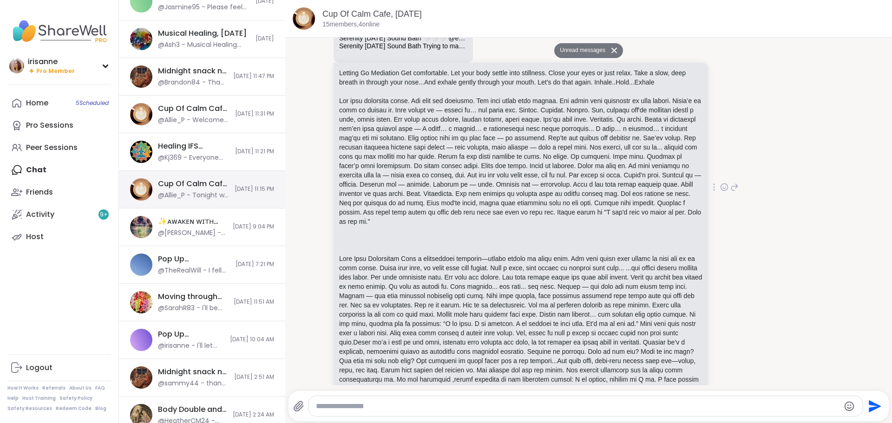
scroll to position [2765, 0]
click at [720, 185] on icon at bounding box center [724, 187] width 8 height 9
click at [622, 172] on button "Select Reaction: Thumbs up" at bounding box center [629, 172] width 19 height 19
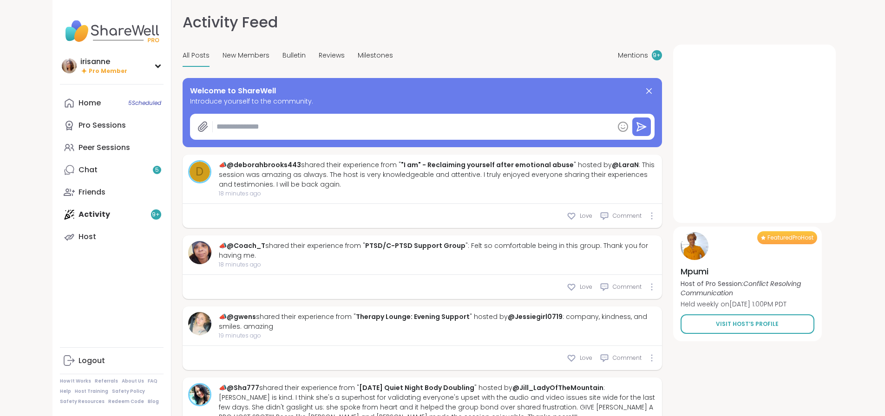
type textarea "*"
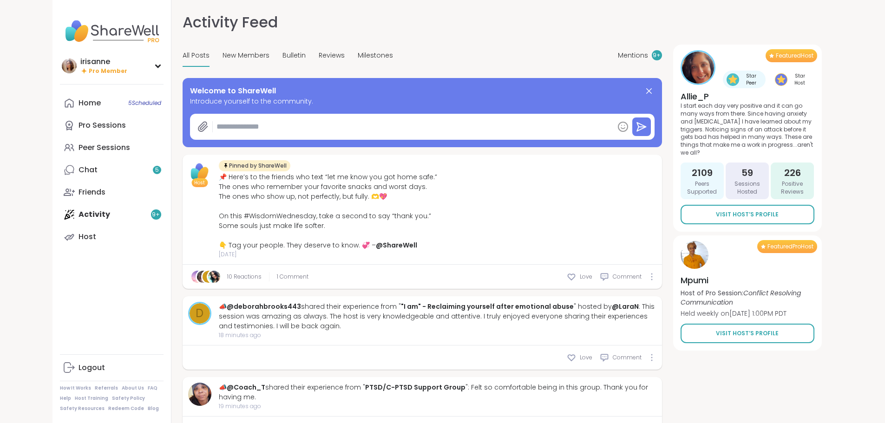
click at [62, 169] on link "Chat 5" at bounding box center [112, 170] width 104 height 22
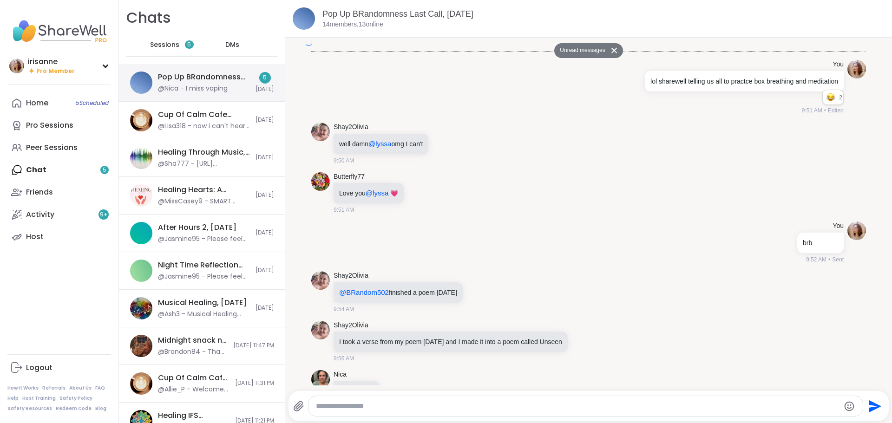
scroll to position [1644, 0]
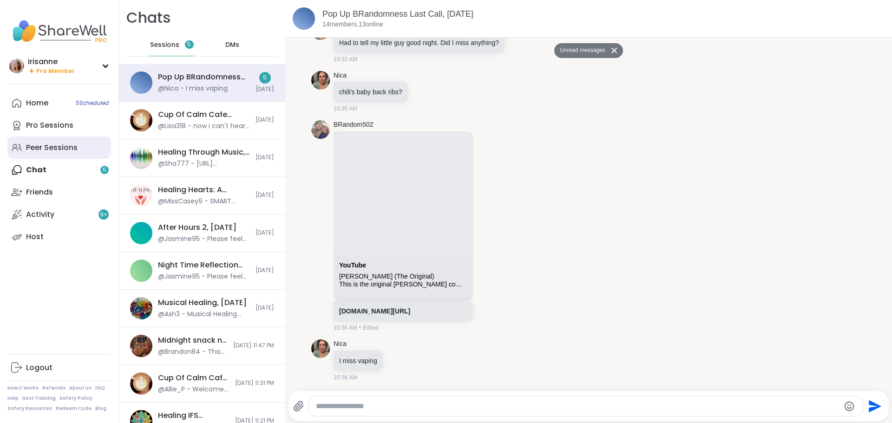
click at [59, 140] on link "Peer Sessions" at bounding box center [59, 148] width 104 height 22
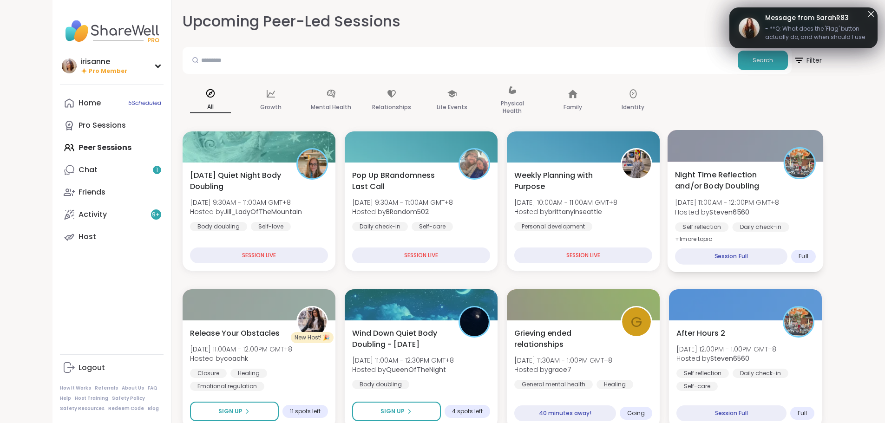
click at [815, 206] on div "Night Time Reflection and/or Body Doubling [DATE] 11:00AM - 12:00PM GMT+8 Hoste…" at bounding box center [745, 207] width 141 height 76
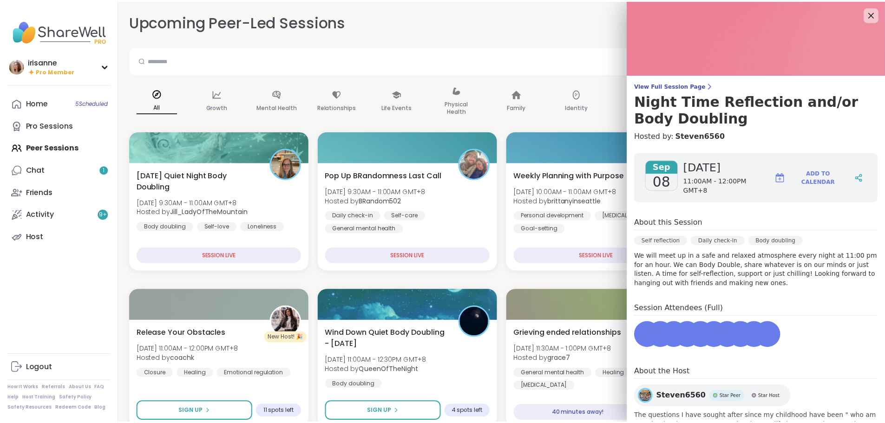
scroll to position [53, 0]
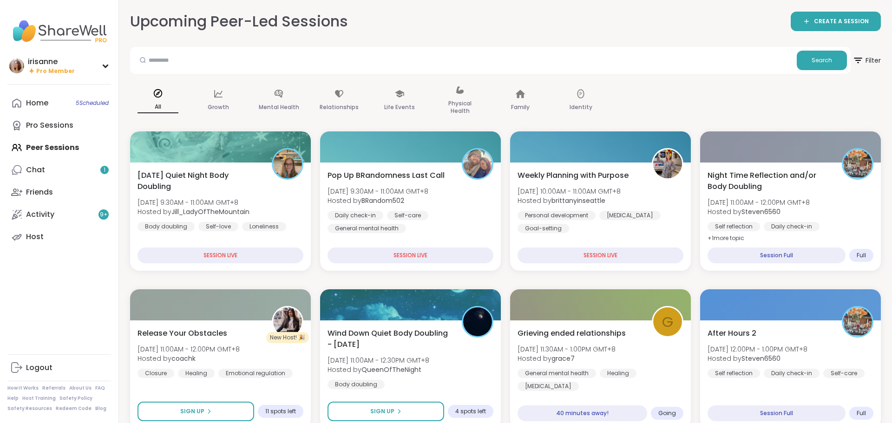
click at [531, 48] on div "Search" at bounding box center [490, 60] width 720 height 27
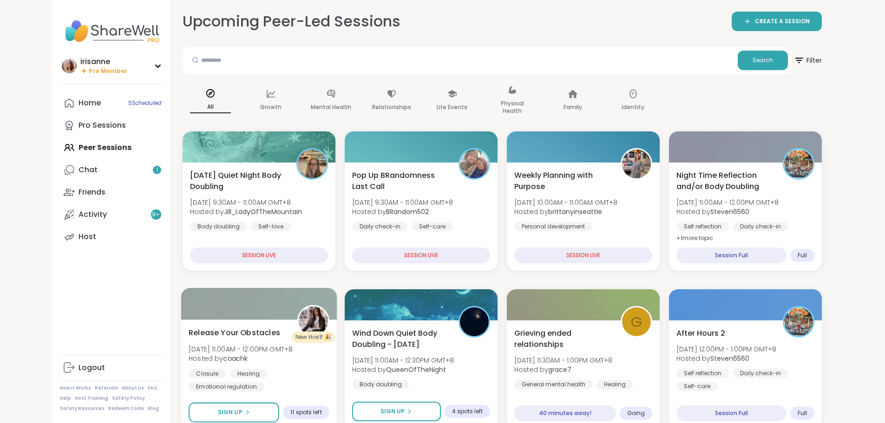
click at [252, 354] on span "Hosted by coachk" at bounding box center [241, 358] width 104 height 9
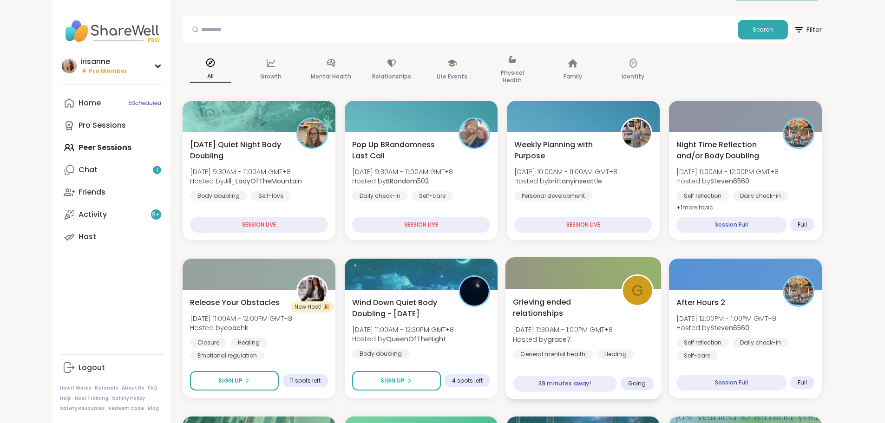
scroll to position [46, 0]
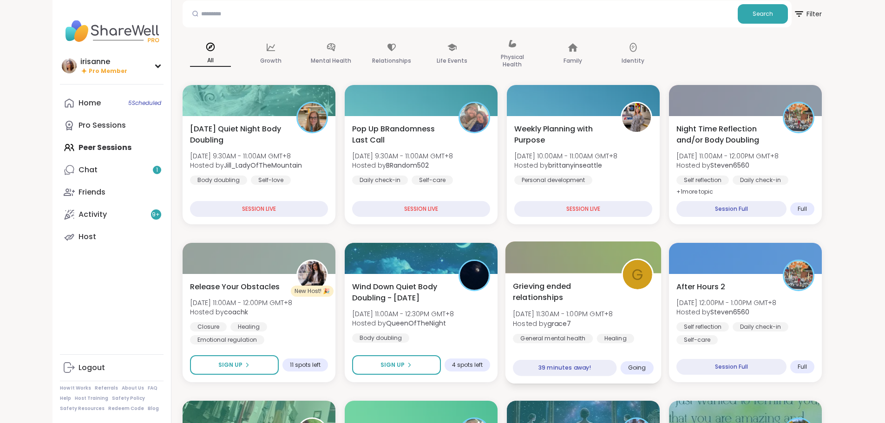
click at [606, 296] on div "Grieving ended relationships [DATE] 11:30AM - 1:00PM GMT+8 Hosted by grace7 Gen…" at bounding box center [583, 318] width 141 height 76
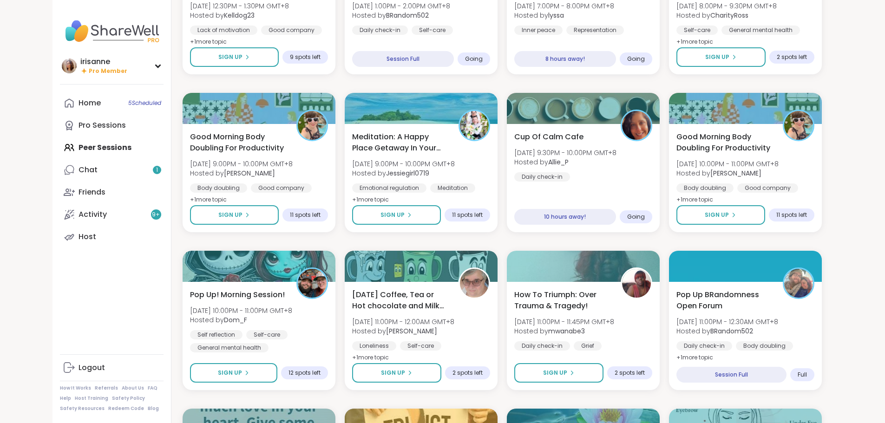
scroll to position [279, 0]
